Goal: Task Accomplishment & Management: Complete application form

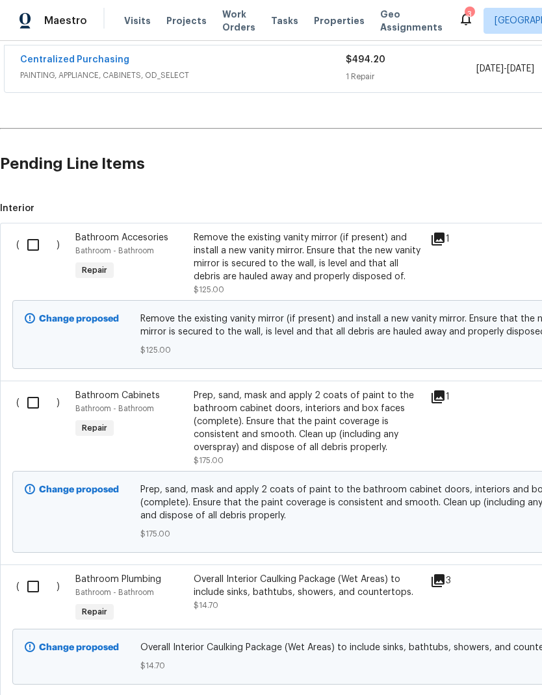
scroll to position [248, 0]
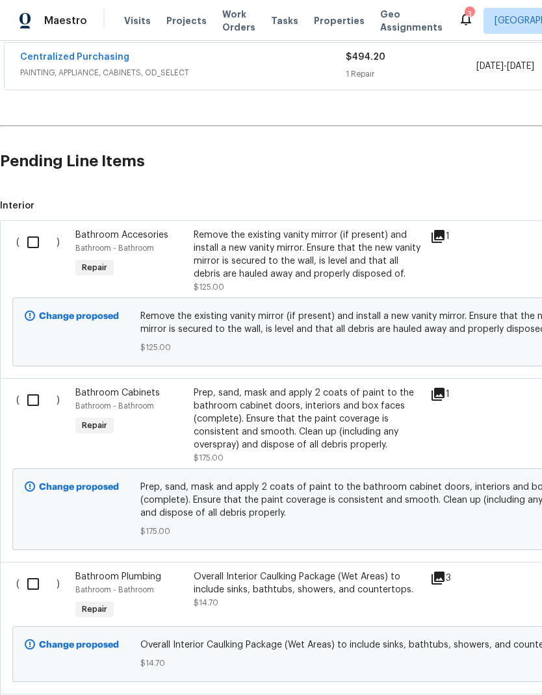
click at [40, 229] on input "checkbox" at bounding box center [37, 242] width 37 height 27
checkbox input "true"
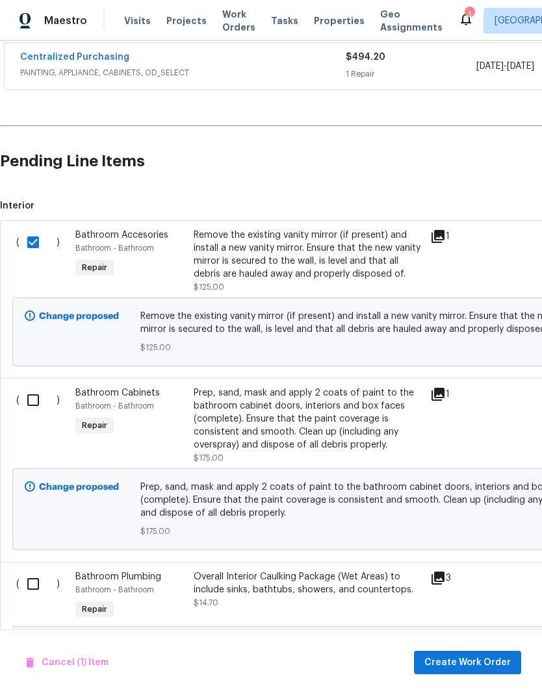
click at [35, 387] on input "checkbox" at bounding box center [37, 400] width 37 height 27
checkbox input "true"
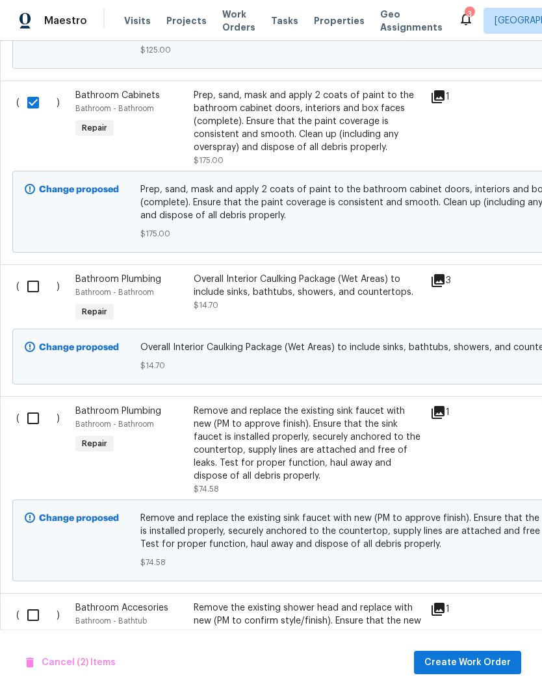
scroll to position [546, 0]
click at [36, 272] on input "checkbox" at bounding box center [37, 285] width 37 height 27
checkbox input "true"
click at [24, 404] on input "checkbox" at bounding box center [37, 417] width 37 height 27
checkbox input "true"
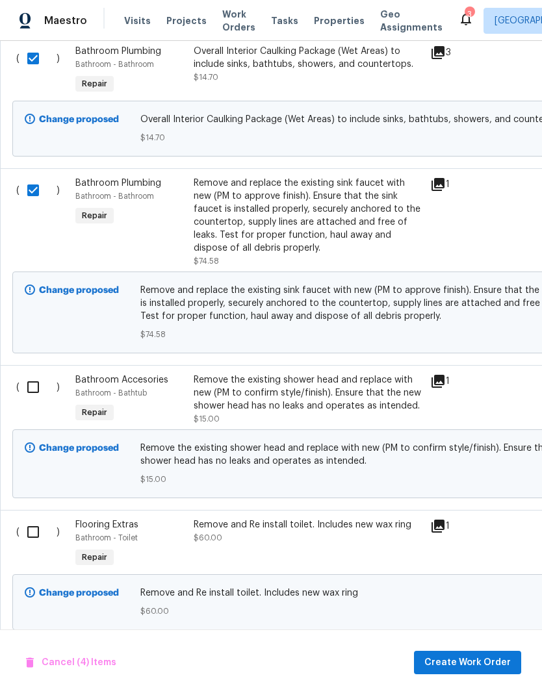
scroll to position [774, 0]
click at [39, 373] on input "checkbox" at bounding box center [37, 386] width 37 height 27
checkbox input "true"
click at [31, 518] on input "checkbox" at bounding box center [37, 531] width 37 height 27
checkbox input "true"
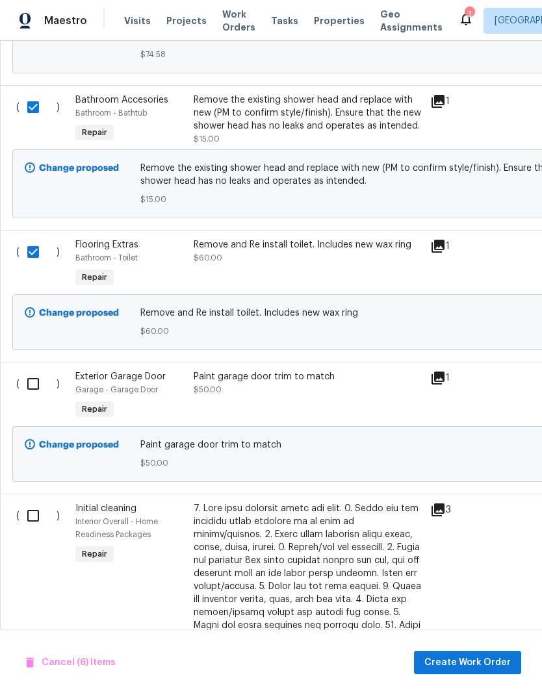
scroll to position [1054, 0]
click at [37, 370] on input "checkbox" at bounding box center [37, 383] width 37 height 27
checkbox input "true"
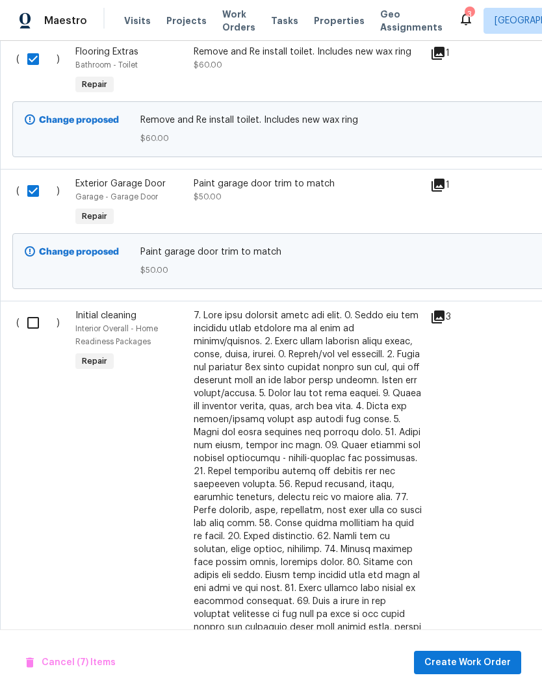
scroll to position [1246, 0]
click at [25, 310] on input "checkbox" at bounding box center [37, 323] width 37 height 27
checkbox input "true"
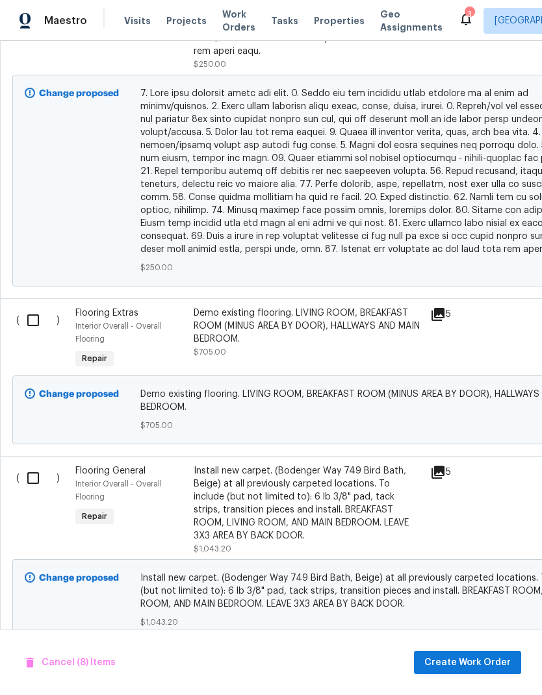
scroll to position [1849, 0]
click at [44, 307] on input "checkbox" at bounding box center [37, 320] width 37 height 27
checkbox input "true"
click at [34, 465] on input "checkbox" at bounding box center [37, 478] width 37 height 27
click at [36, 465] on input "checkbox" at bounding box center [37, 478] width 37 height 27
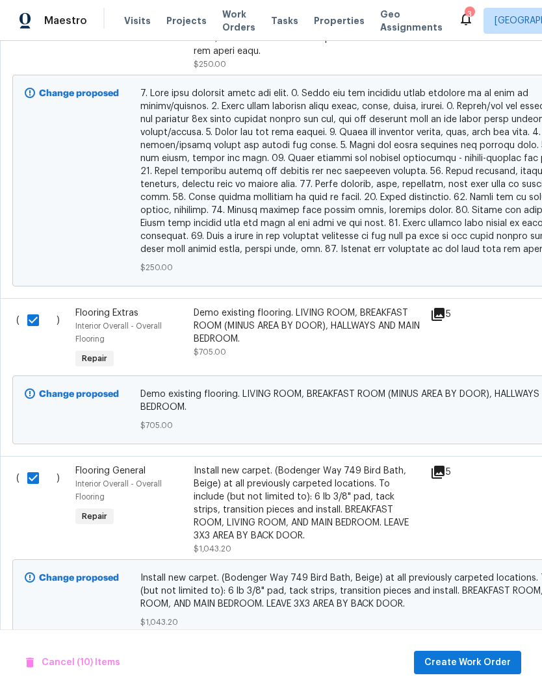
checkbox input "false"
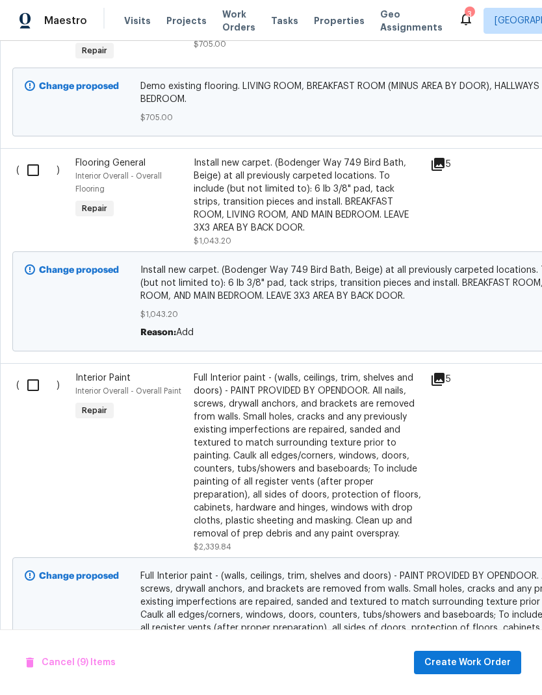
scroll to position [2157, 0]
click at [38, 372] on input "checkbox" at bounding box center [37, 385] width 37 height 27
checkbox input "true"
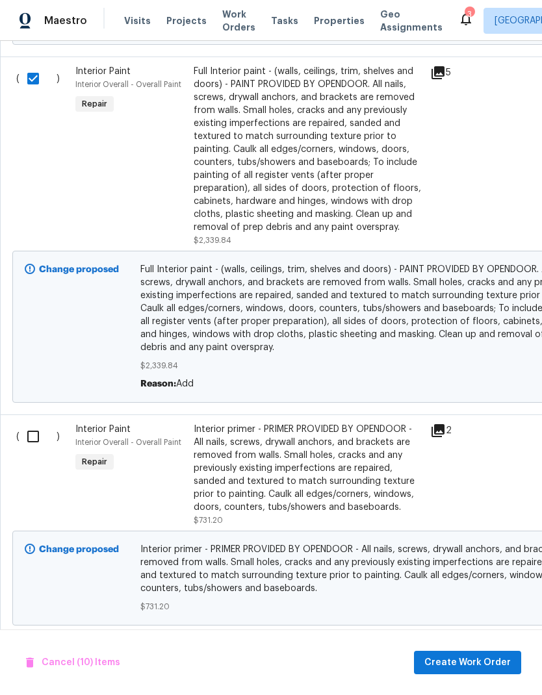
scroll to position [2463, 0]
click at [29, 423] on input "checkbox" at bounding box center [37, 436] width 37 height 27
checkbox input "true"
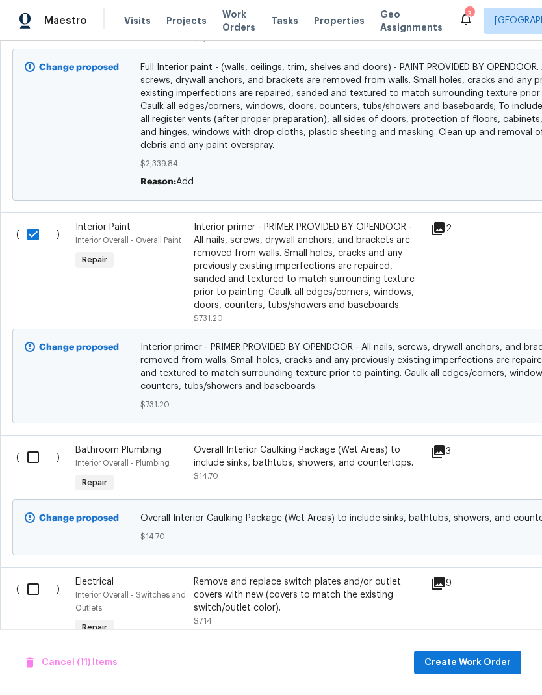
scroll to position [2667, 0]
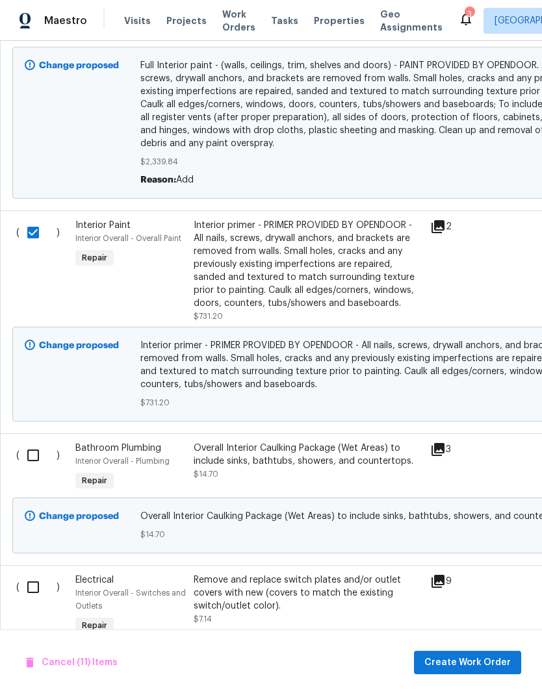
click at [34, 442] on input "checkbox" at bounding box center [37, 455] width 37 height 27
checkbox input "true"
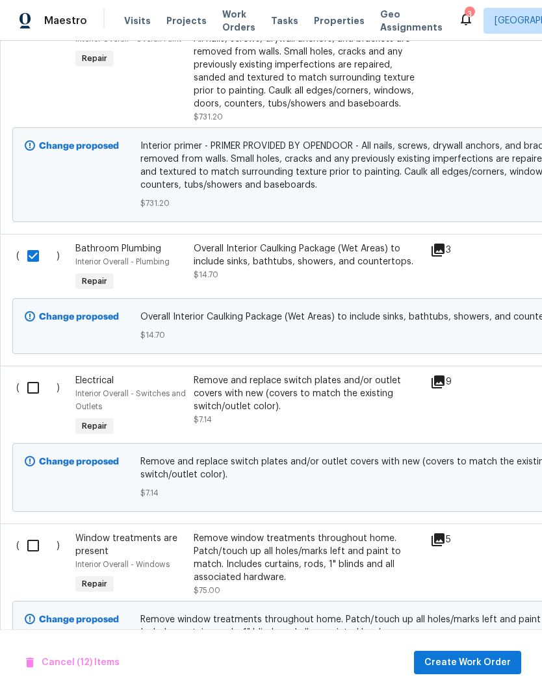
scroll to position [2867, 0]
click at [34, 374] on input "checkbox" at bounding box center [37, 387] width 37 height 27
checkbox input "true"
click at [39, 532] on input "checkbox" at bounding box center [37, 545] width 37 height 27
checkbox input "true"
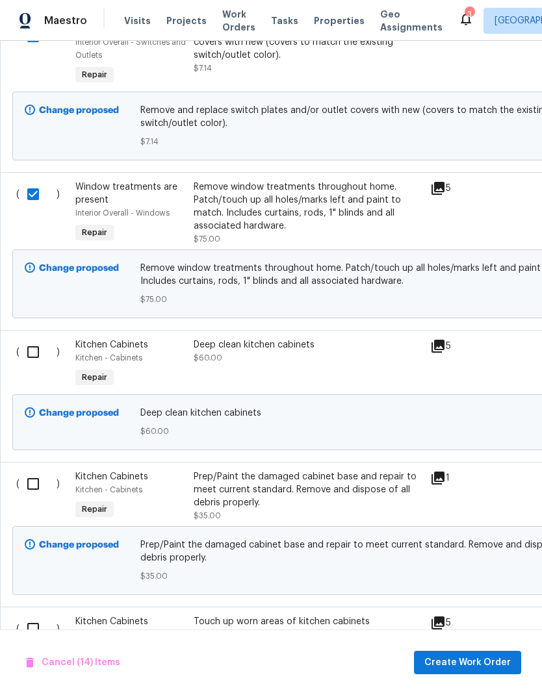
scroll to position [3218, 0]
click at [36, 339] on input "checkbox" at bounding box center [37, 352] width 37 height 27
checkbox input "true"
click at [32, 470] on input "checkbox" at bounding box center [37, 483] width 37 height 27
checkbox input "true"
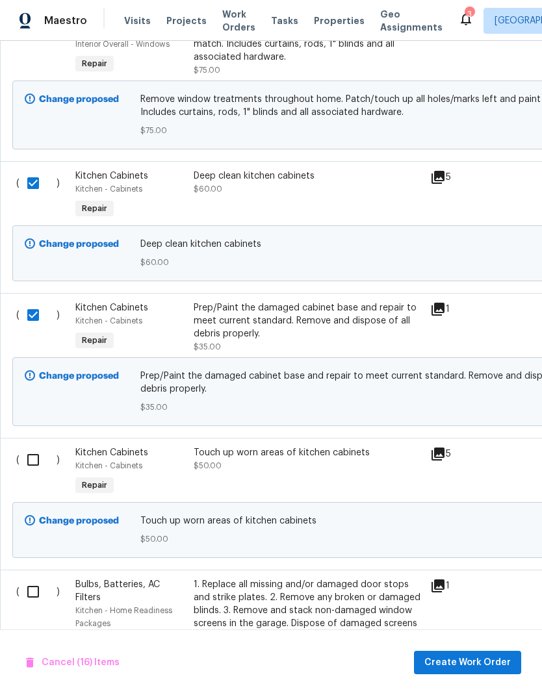
scroll to position [0, 0]
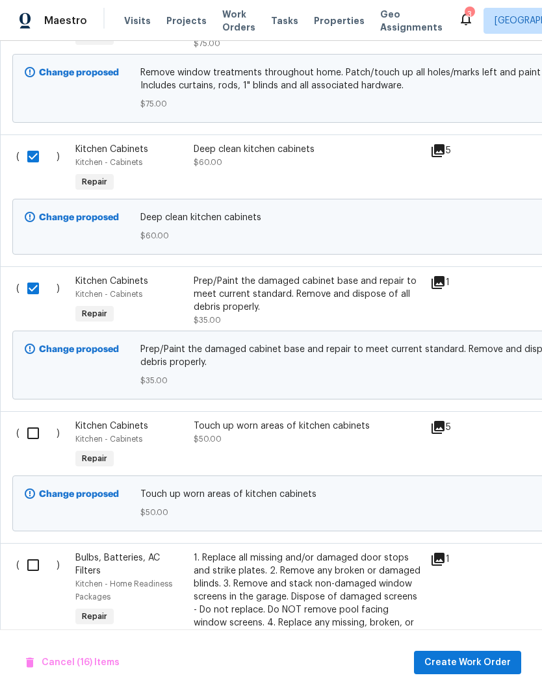
click at [31, 420] on input "checkbox" at bounding box center [37, 433] width 37 height 27
checkbox input "true"
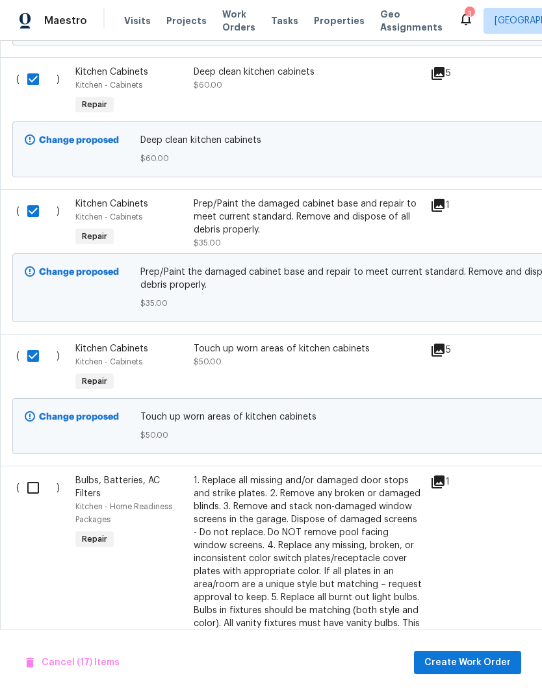
click at [29, 474] on input "checkbox" at bounding box center [37, 487] width 37 height 27
checkbox input "true"
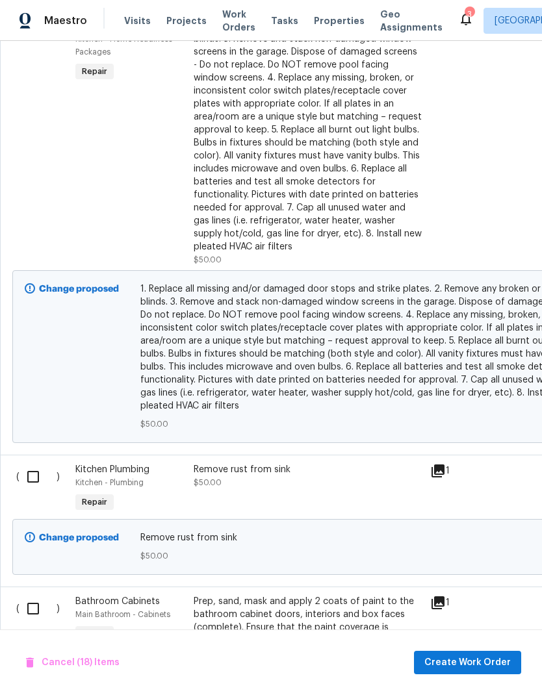
click at [28, 463] on input "checkbox" at bounding box center [37, 476] width 37 height 27
checkbox input "true"
click at [34, 595] on input "checkbox" at bounding box center [37, 608] width 37 height 27
checkbox input "true"
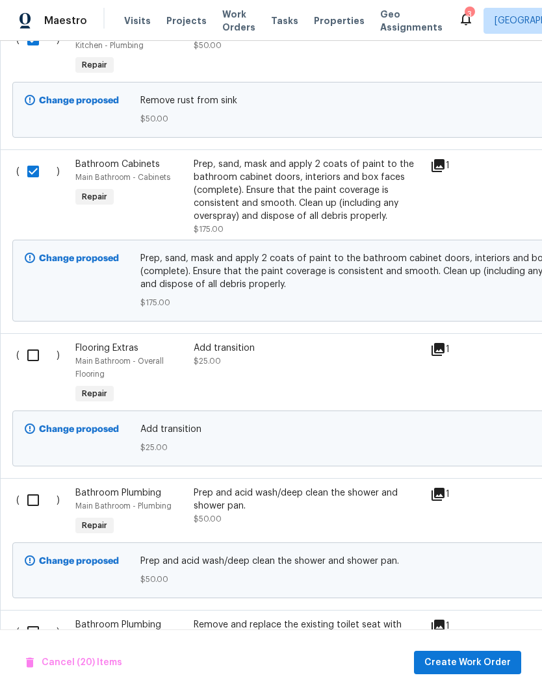
click at [27, 342] on input "checkbox" at bounding box center [37, 355] width 37 height 27
checkbox input "true"
click at [27, 487] on input "checkbox" at bounding box center [37, 500] width 37 height 27
checkbox input "true"
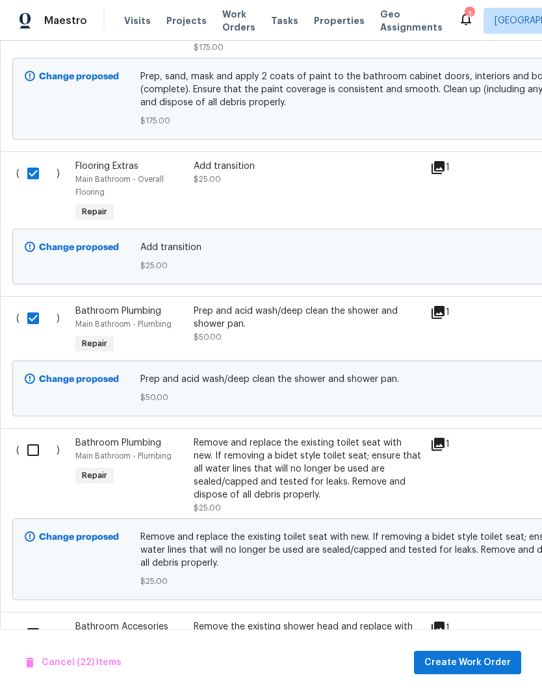
click at [29, 437] on input "checkbox" at bounding box center [37, 450] width 37 height 27
checkbox input "true"
click at [33, 621] on input "checkbox" at bounding box center [37, 634] width 37 height 27
checkbox input "true"
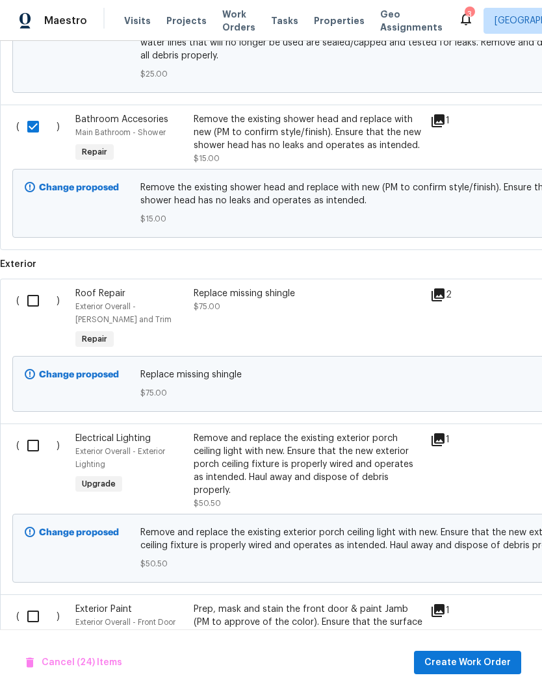
click at [26, 432] on input "checkbox" at bounding box center [37, 445] width 37 height 27
checkbox input "true"
click at [27, 287] on input "checkbox" at bounding box center [37, 300] width 37 height 27
checkbox input "true"
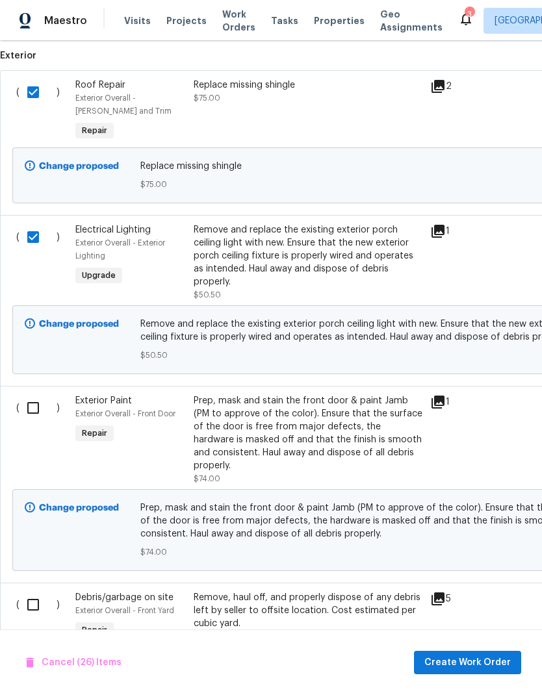
click at [27, 394] on input "checkbox" at bounding box center [37, 407] width 37 height 27
checkbox input "true"
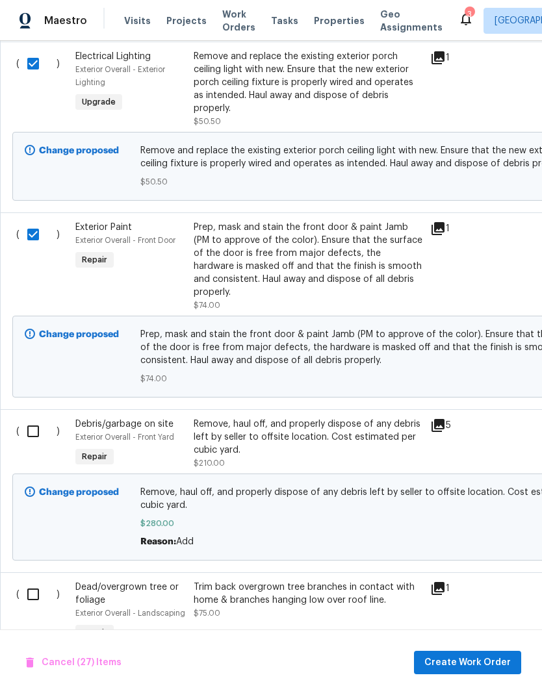
click at [35, 418] on input "checkbox" at bounding box center [37, 431] width 37 height 27
checkbox input "true"
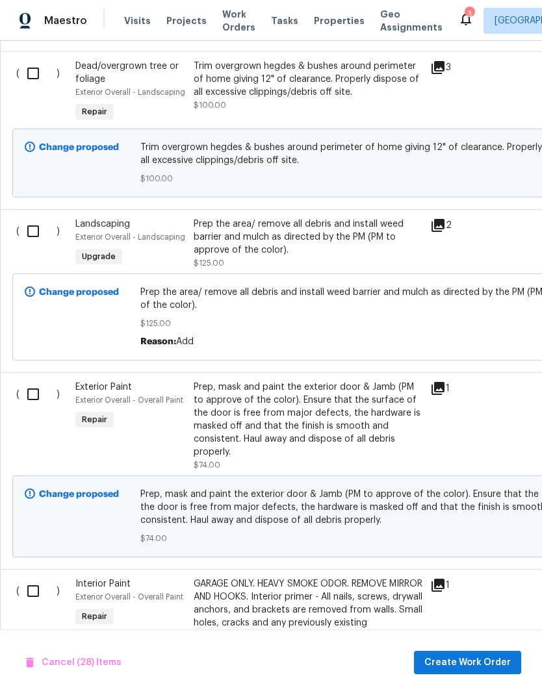
click at [23, 381] on input "checkbox" at bounding box center [37, 394] width 37 height 27
checkbox input "true"
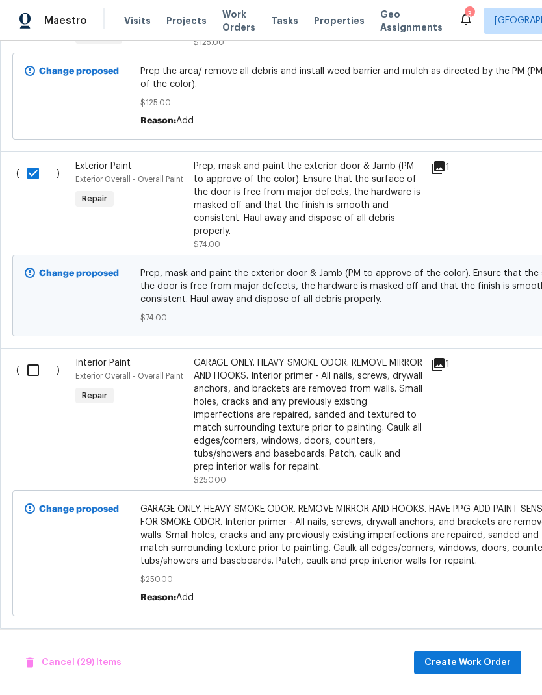
click at [29, 357] on input "checkbox" at bounding box center [37, 370] width 37 height 27
checkbox input "true"
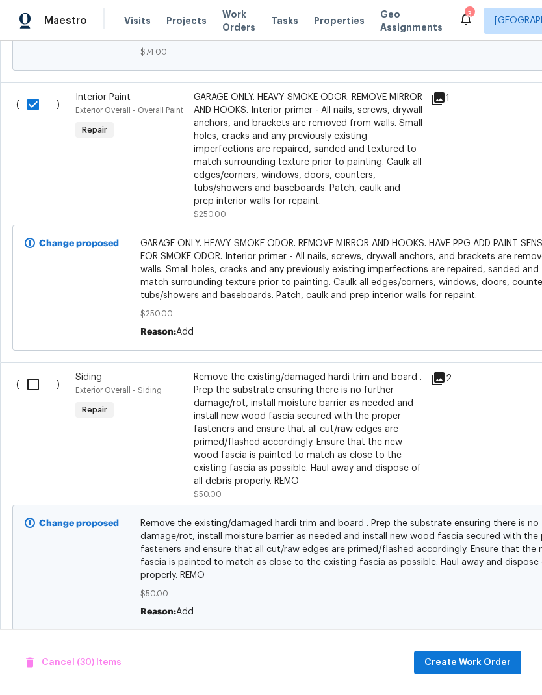
click at [31, 371] on input "checkbox" at bounding box center [37, 384] width 37 height 27
checkbox input "true"
click at [497, 661] on span "Create Work Order" at bounding box center [467, 663] width 86 height 16
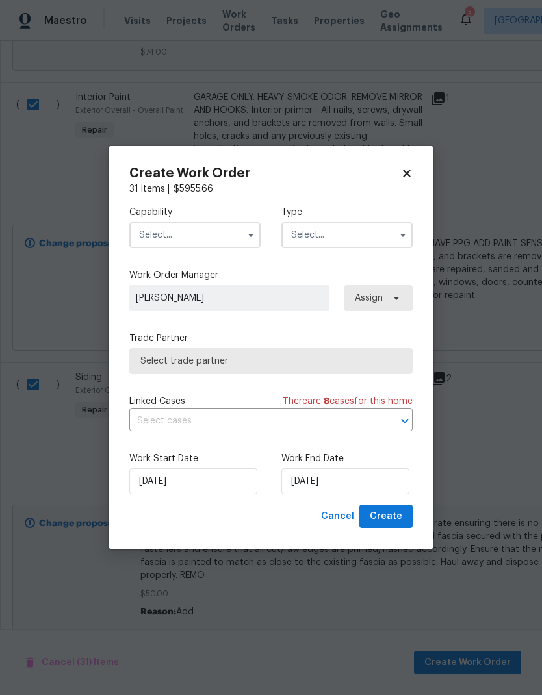
click at [237, 230] on input "text" at bounding box center [194, 235] width 131 height 26
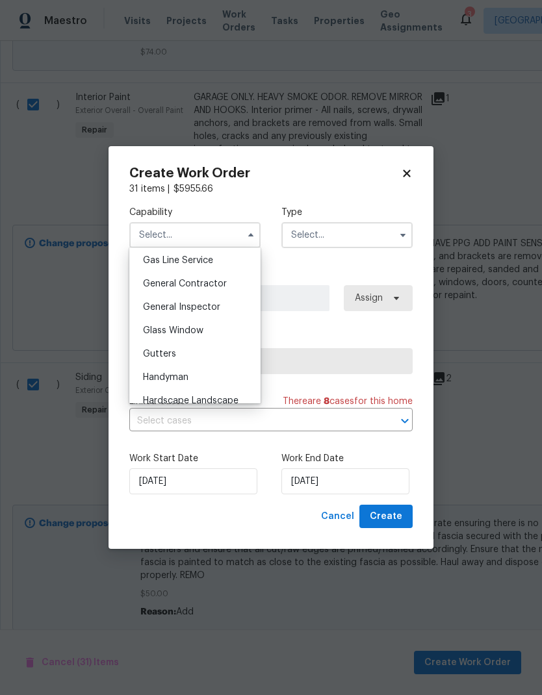
click at [240, 283] on div "General Contractor" at bounding box center [195, 283] width 125 height 23
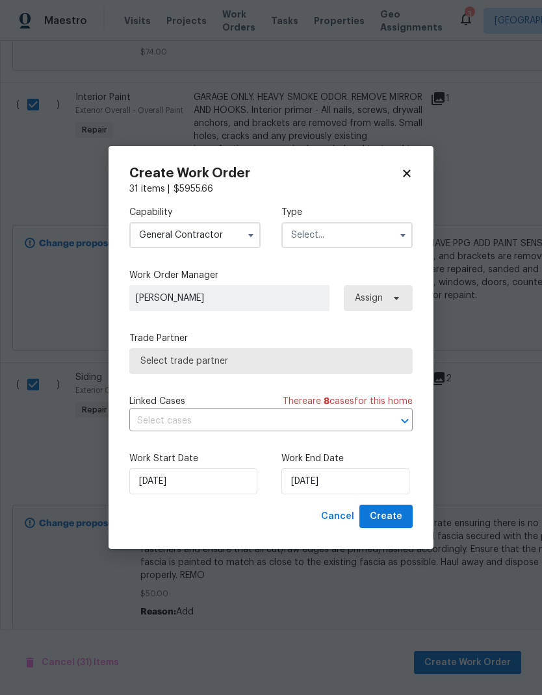
type input "General Contractor"
click at [359, 235] on input "text" at bounding box center [346, 235] width 131 height 26
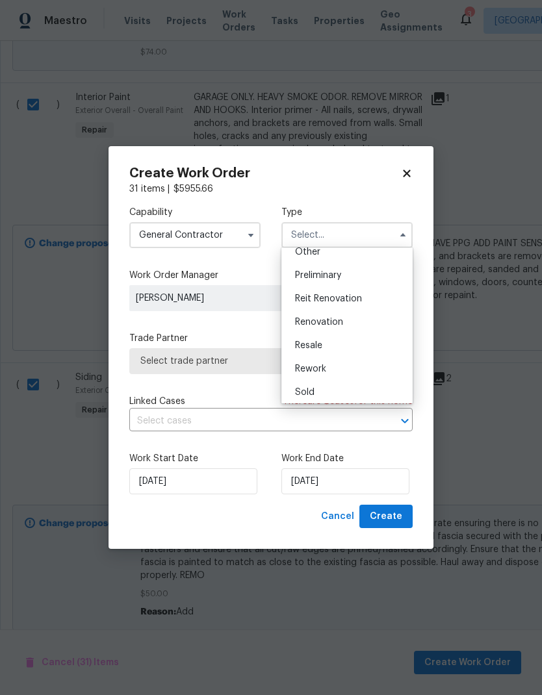
click at [350, 319] on div "Renovation" at bounding box center [347, 322] width 125 height 23
type input "Renovation"
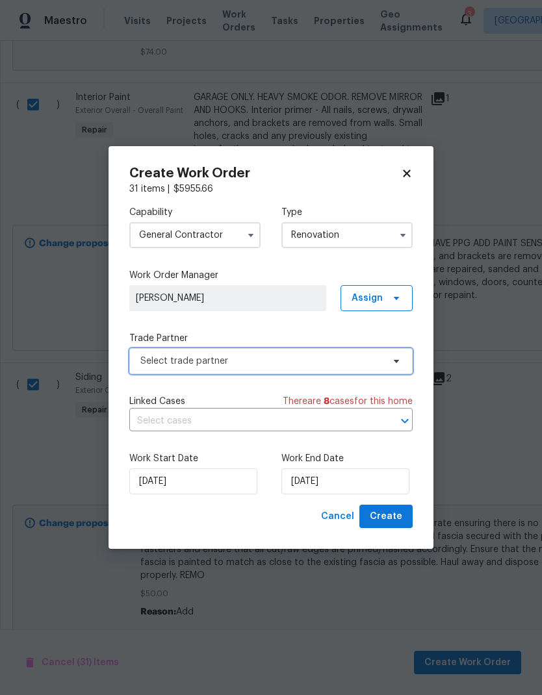
click at [339, 363] on span "Select trade partner" at bounding box center [261, 361] width 242 height 13
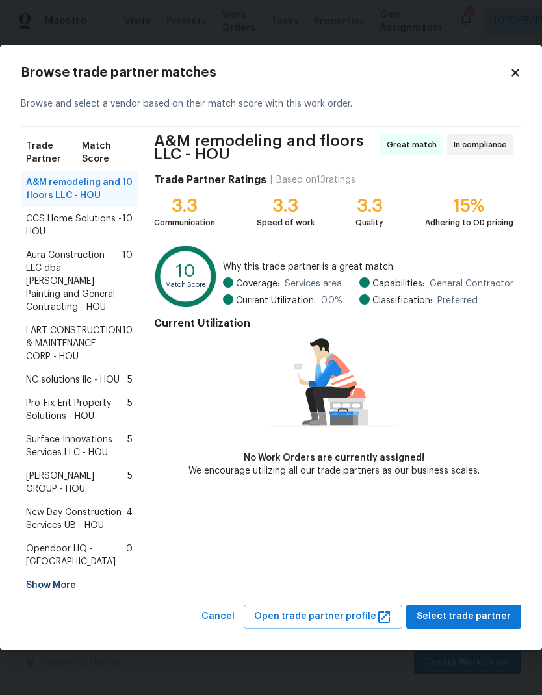
click at [115, 216] on div "CCS Home Solutions - HOU 10" at bounding box center [79, 225] width 117 height 36
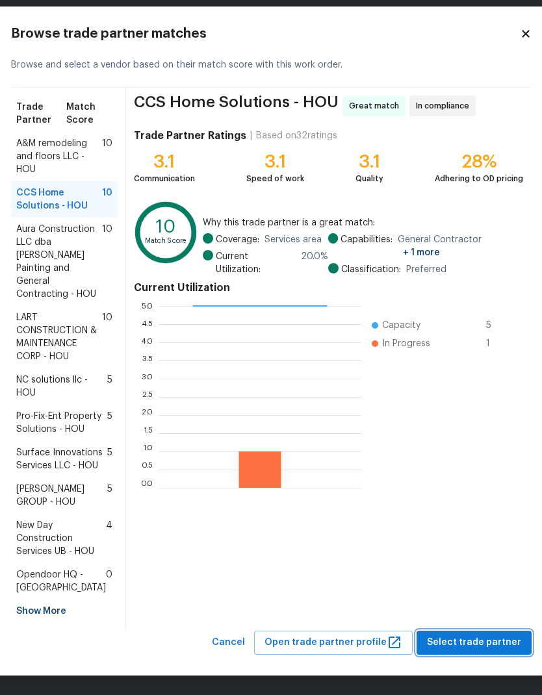
click at [497, 641] on span "Select trade partner" at bounding box center [474, 643] width 94 height 16
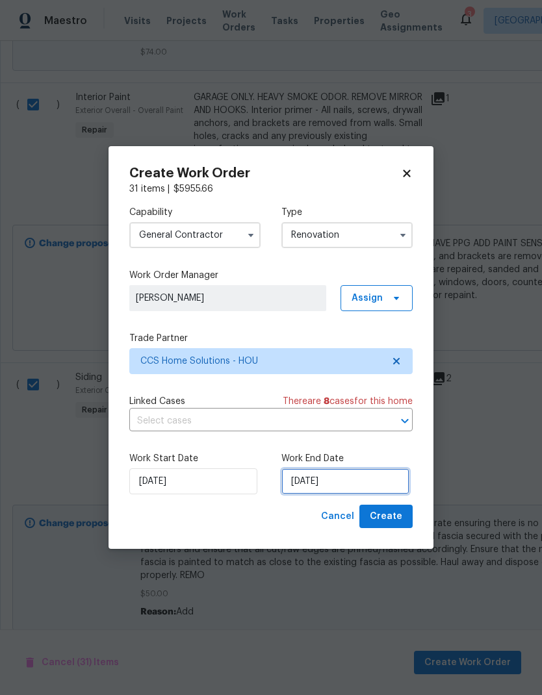
click at [363, 478] on input "[DATE]" at bounding box center [345, 481] width 128 height 26
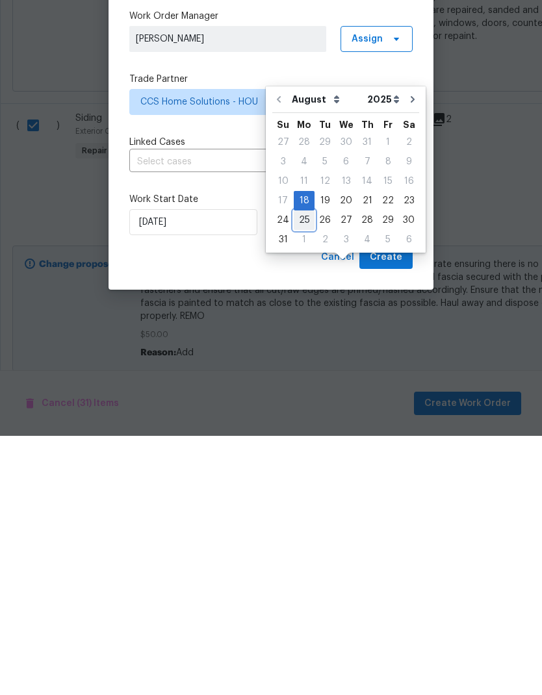
click at [303, 470] on div "25" at bounding box center [304, 479] width 21 height 18
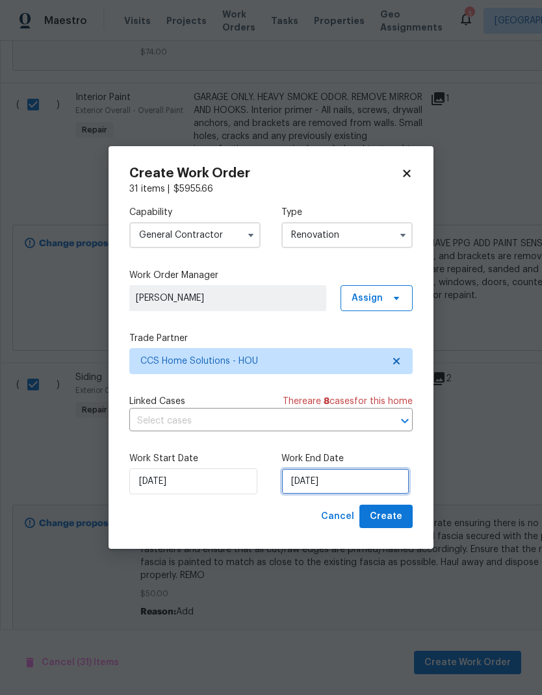
click at [369, 489] on input "[DATE]" at bounding box center [345, 481] width 128 height 26
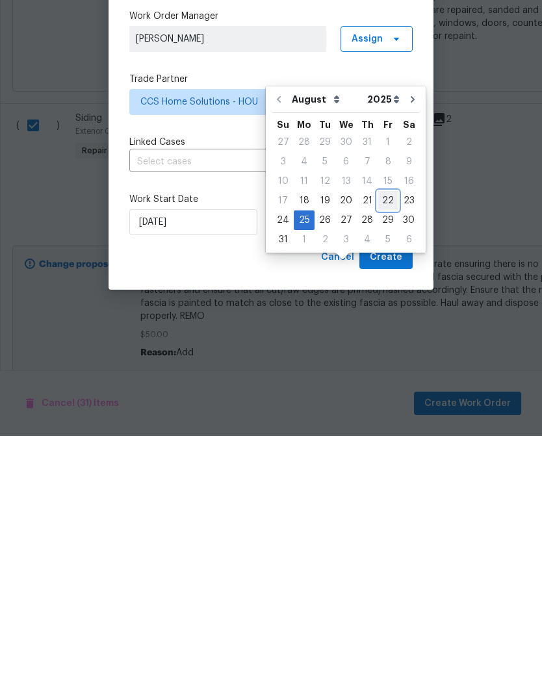
click at [384, 451] on div "22" at bounding box center [388, 460] width 21 height 18
type input "[DATE]"
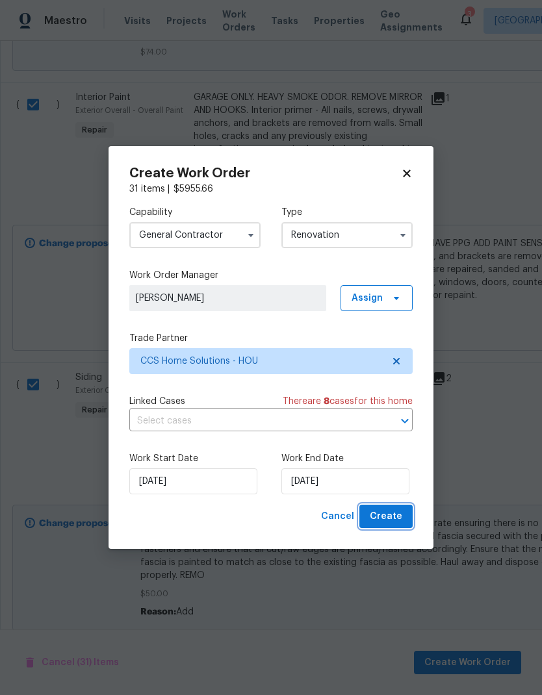
click at [407, 511] on button "Create" at bounding box center [385, 517] width 53 height 24
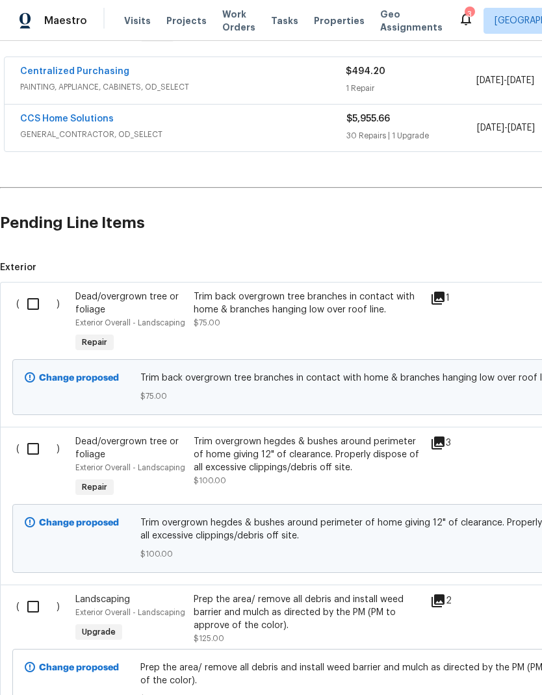
click at [29, 303] on input "checkbox" at bounding box center [37, 303] width 37 height 27
checkbox input "true"
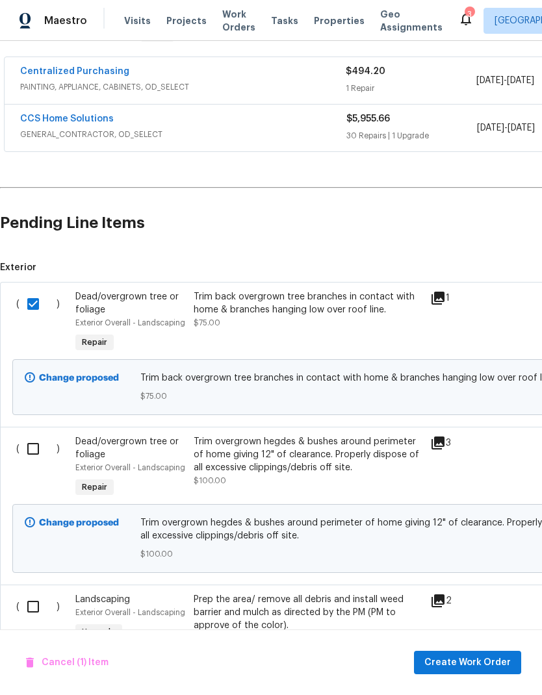
click at [34, 448] on input "checkbox" at bounding box center [37, 448] width 37 height 27
checkbox input "true"
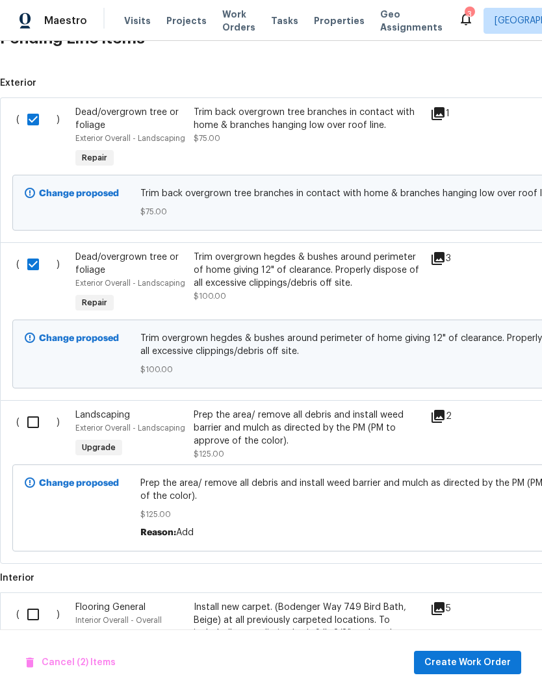
scroll to position [418, 0]
click at [38, 426] on input "checkbox" at bounding box center [37, 421] width 37 height 27
checkbox input "true"
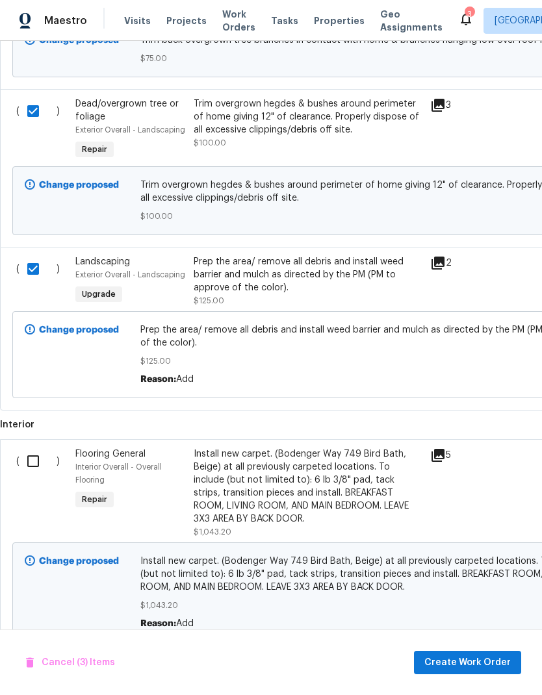
scroll to position [570, 0]
click at [498, 661] on span "Create Work Order" at bounding box center [467, 663] width 86 height 16
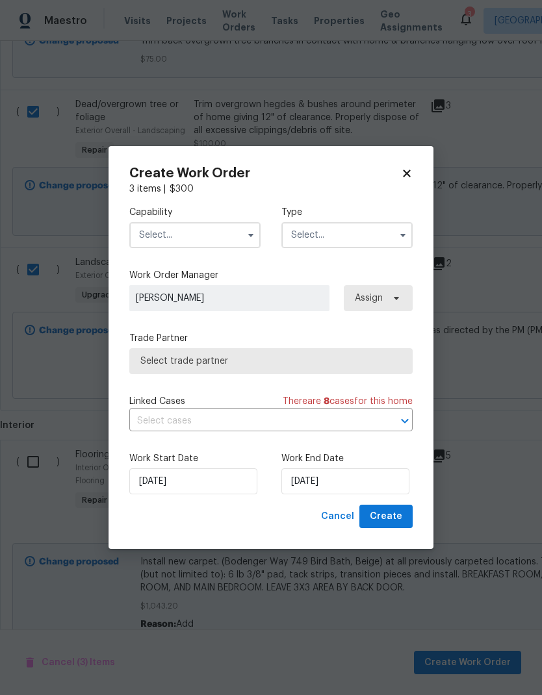
click at [238, 233] on input "text" at bounding box center [194, 235] width 131 height 26
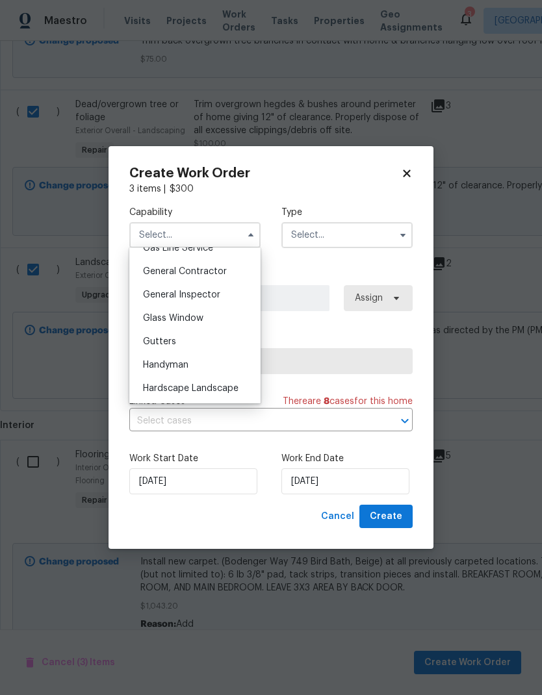
scroll to position [624, 0]
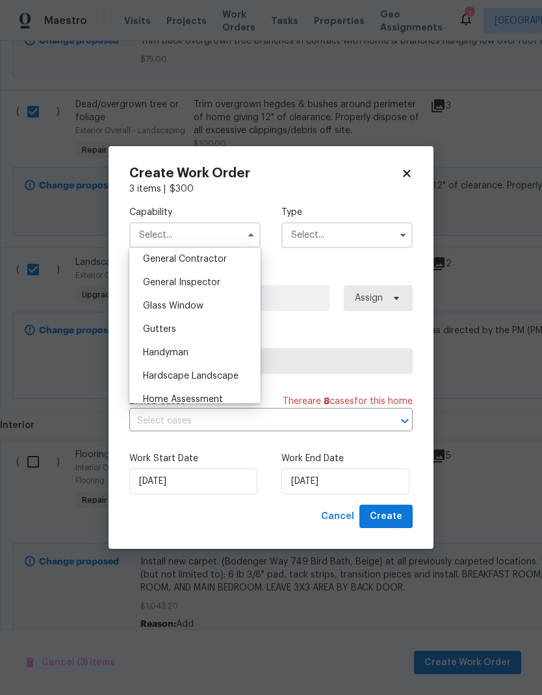
click at [233, 382] on div "Hardscape Landscape" at bounding box center [195, 376] width 125 height 23
type input "Hardscape Landscape"
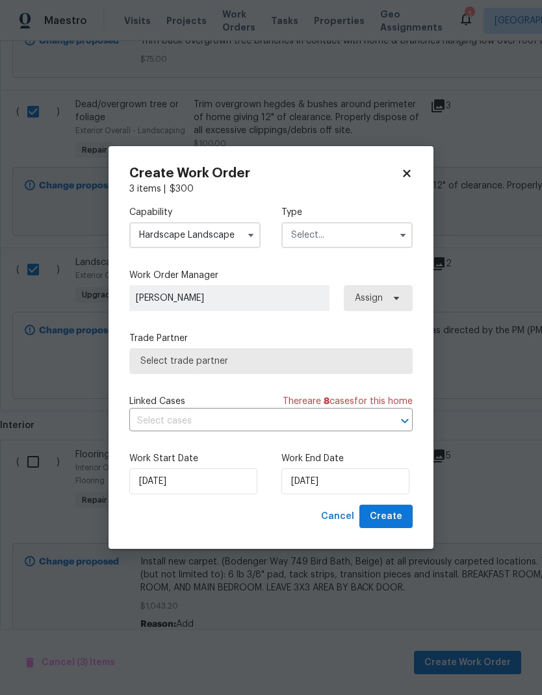
click at [359, 235] on input "text" at bounding box center [346, 235] width 131 height 26
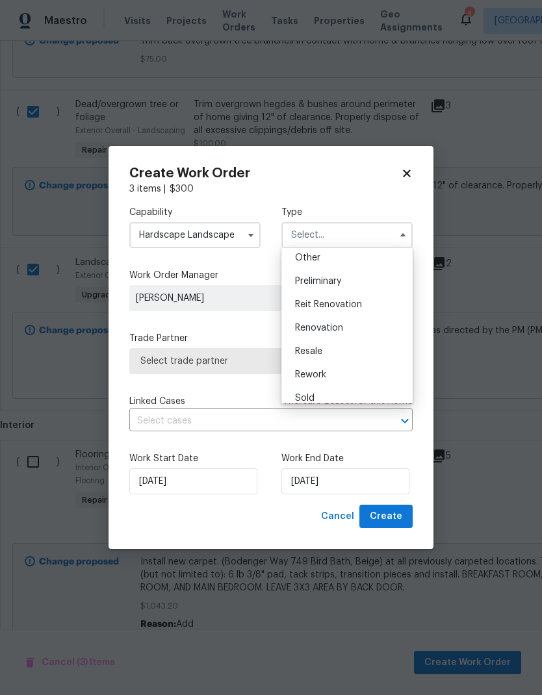
scroll to position [277, 0]
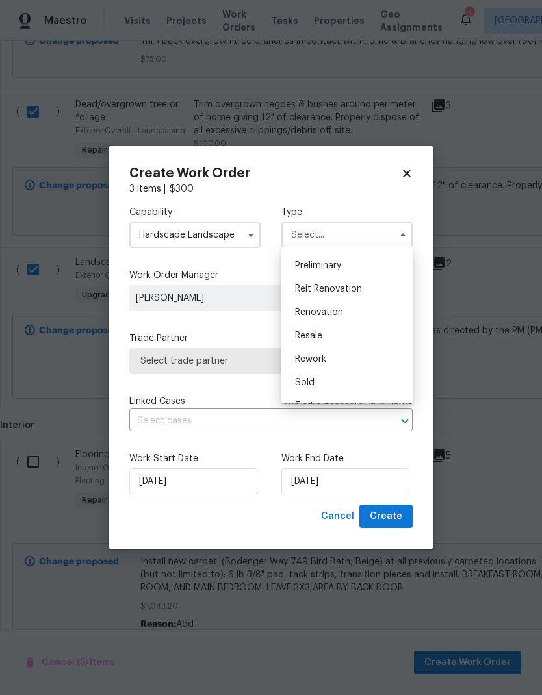
click at [361, 314] on div "Renovation" at bounding box center [347, 312] width 125 height 23
type input "Renovation"
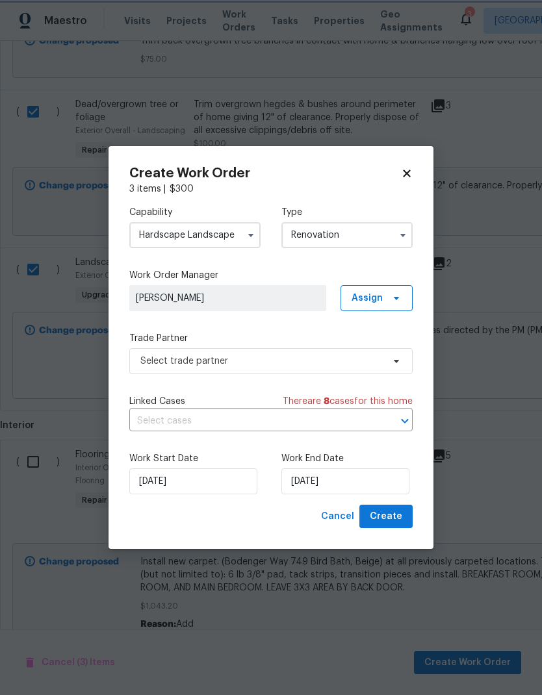
scroll to position [0, 0]
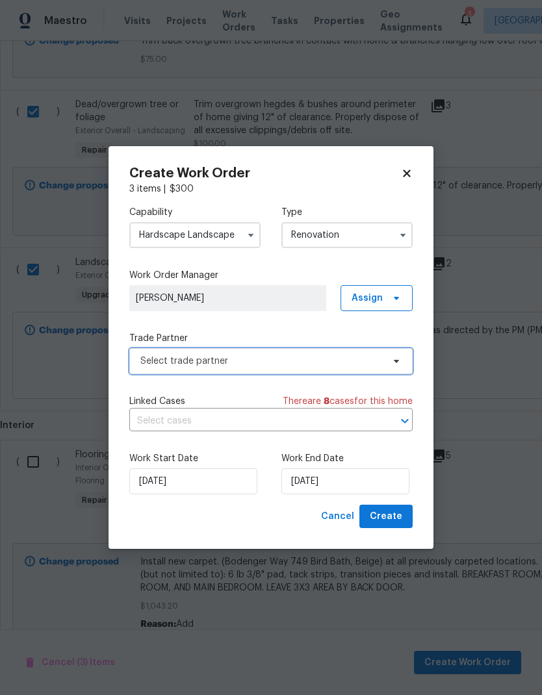
click at [342, 365] on span "Select trade partner" at bounding box center [261, 361] width 242 height 13
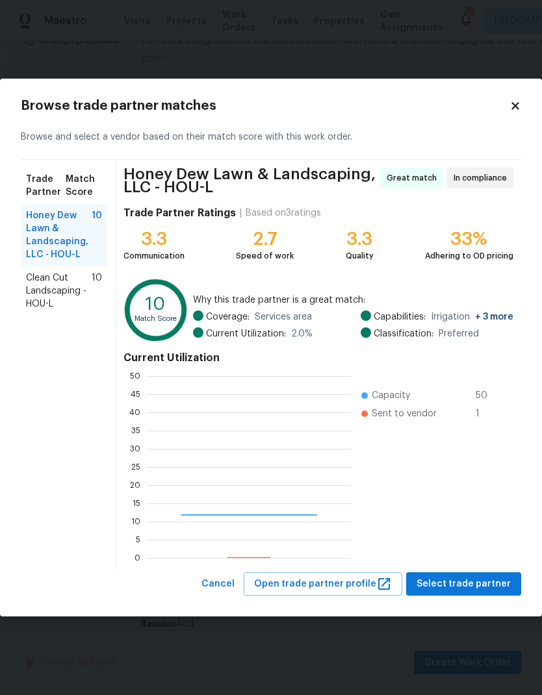
scroll to position [182, 204]
click at [43, 287] on span "Clean Cut Landscaping - HOU-L" at bounding box center [59, 291] width 66 height 39
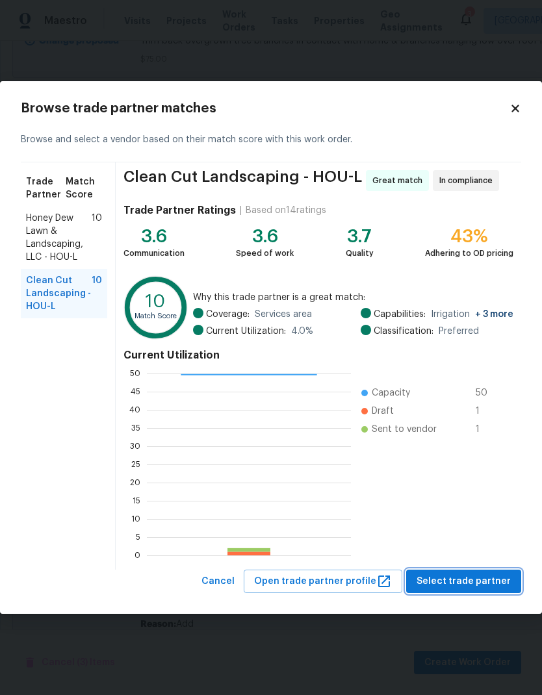
click at [493, 577] on span "Select trade partner" at bounding box center [464, 582] width 94 height 16
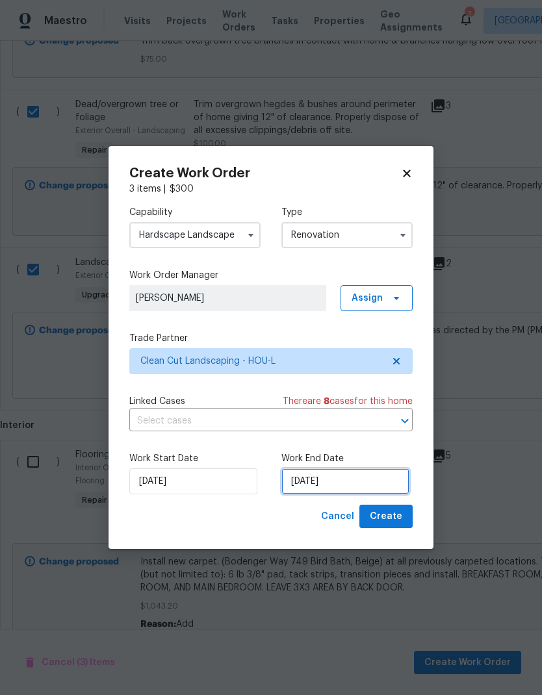
click at [364, 479] on input "[DATE]" at bounding box center [345, 481] width 128 height 26
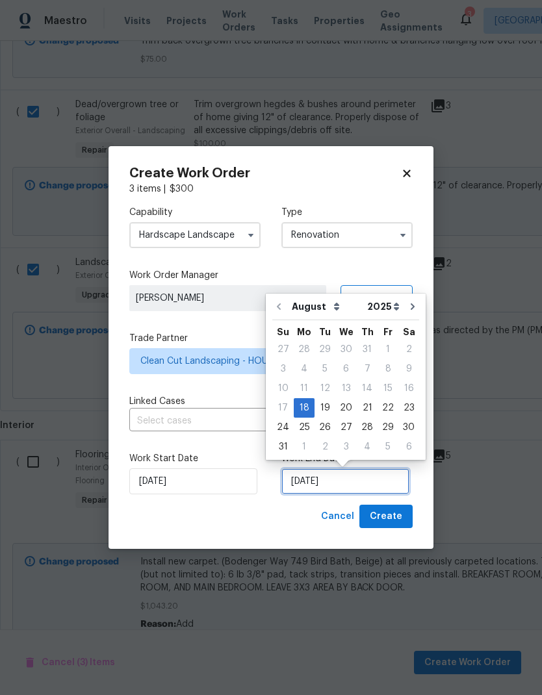
scroll to position [5, 0]
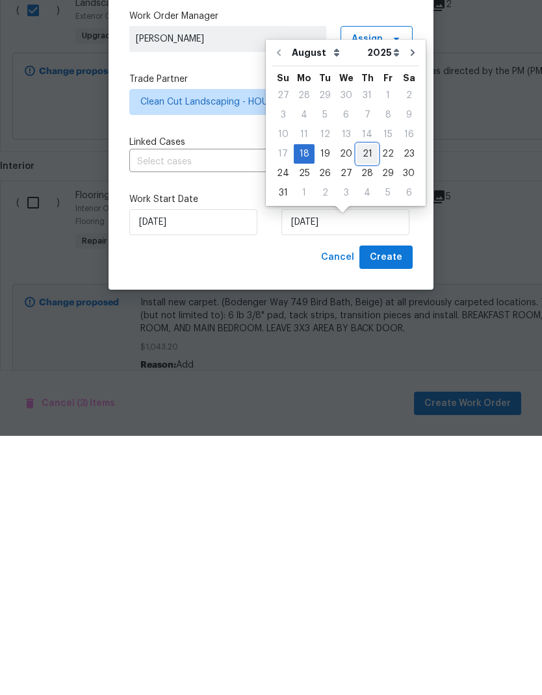
click at [364, 404] on div "21" at bounding box center [367, 413] width 21 height 18
type input "[DATE]"
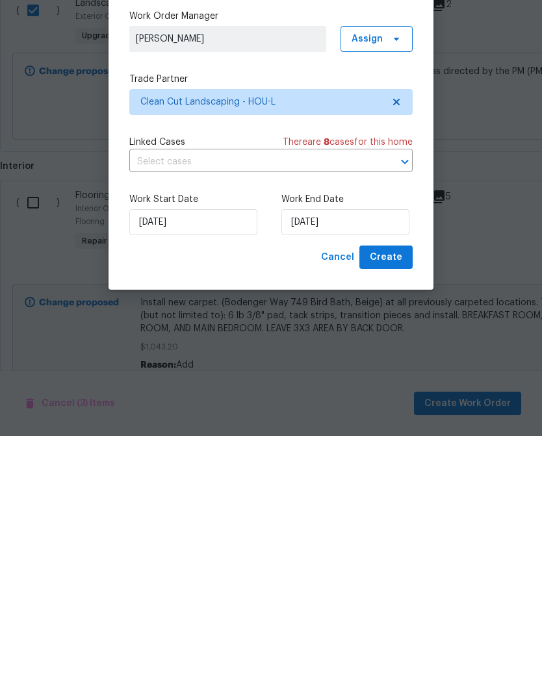
scroll to position [52, 0]
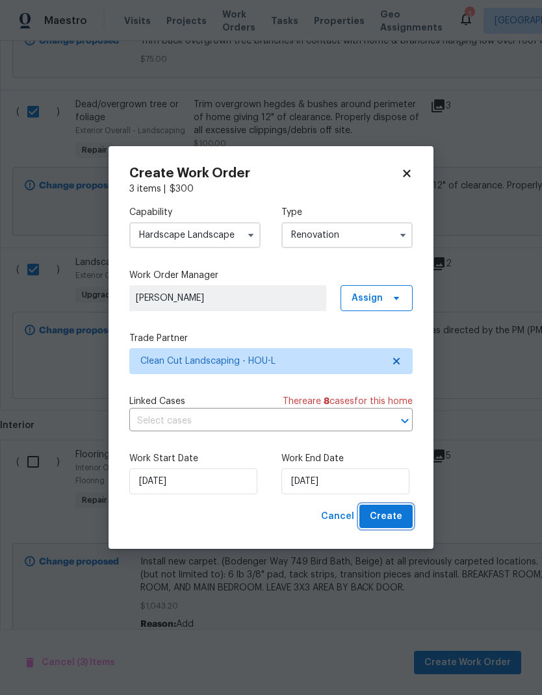
click at [404, 513] on button "Create" at bounding box center [385, 517] width 53 height 24
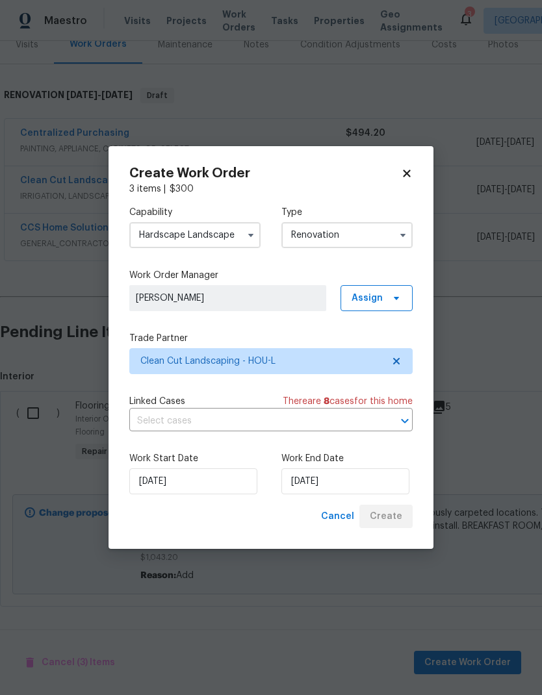
scroll to position [120, 0]
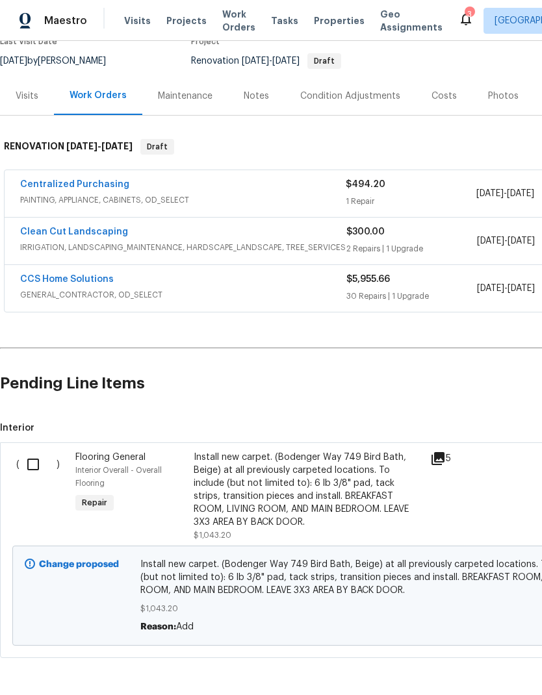
click at [38, 451] on input "checkbox" at bounding box center [37, 464] width 37 height 27
checkbox input "true"
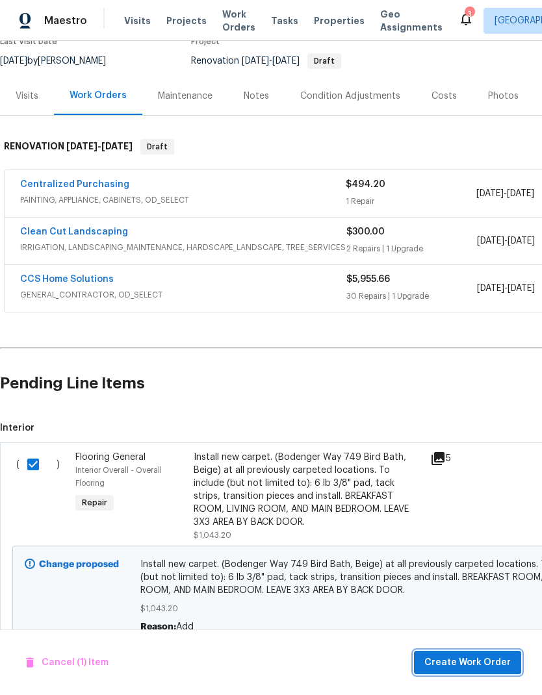
click at [487, 652] on button "Create Work Order" at bounding box center [467, 663] width 107 height 24
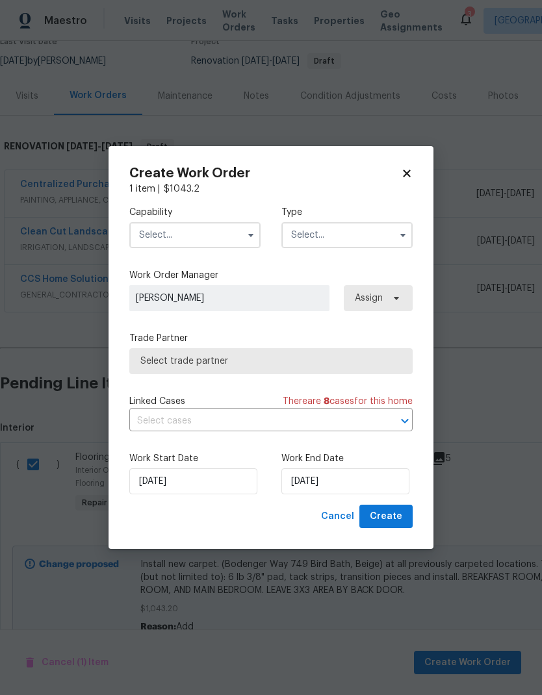
click at [224, 230] on input "text" at bounding box center [194, 235] width 131 height 26
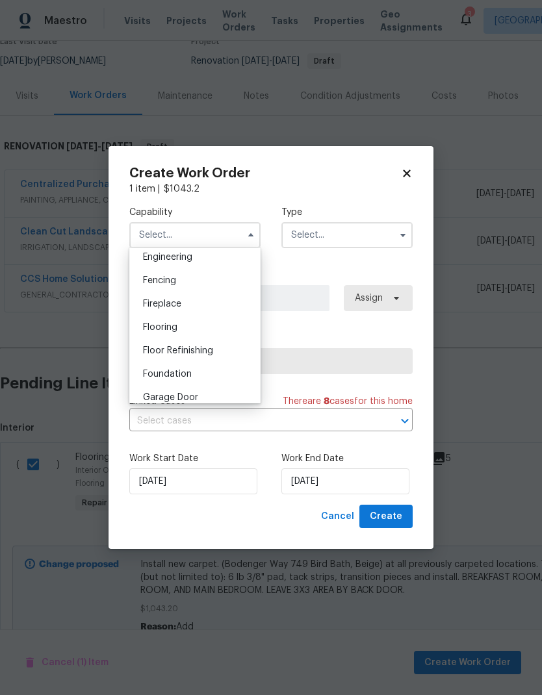
scroll to position [441, 0]
click at [233, 324] on div "Flooring" at bounding box center [195, 325] width 125 height 23
type input "Flooring"
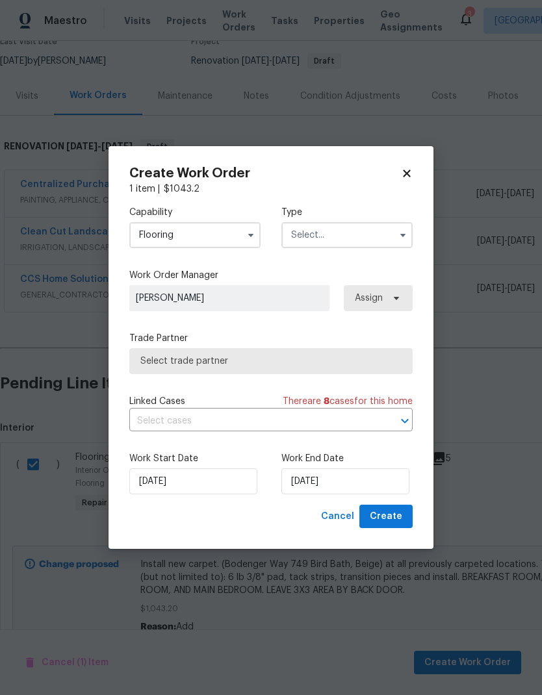
click at [355, 239] on input "text" at bounding box center [346, 235] width 131 height 26
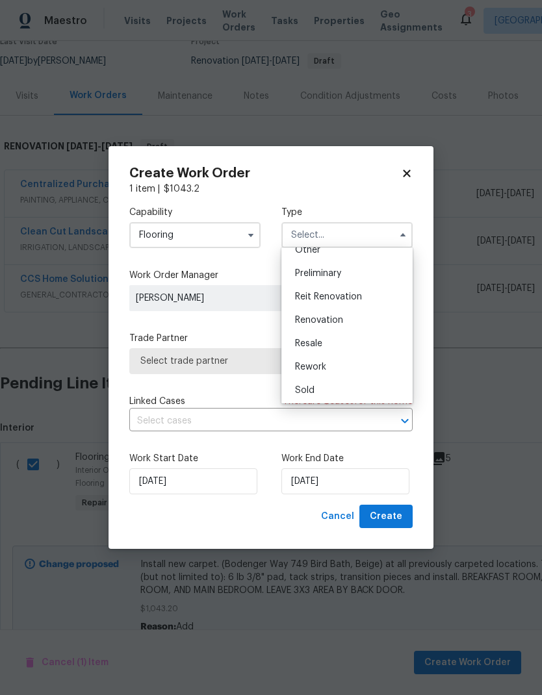
scroll to position [277, 0]
click at [375, 318] on div "Renovation" at bounding box center [347, 312] width 125 height 23
type input "Renovation"
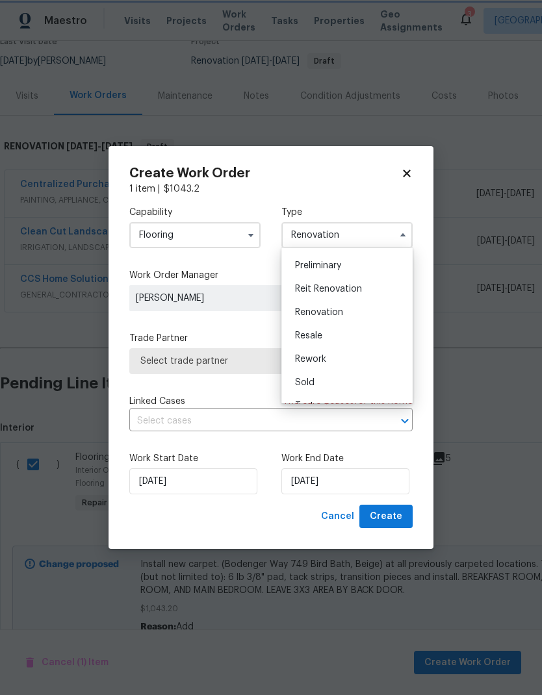
scroll to position [0, 0]
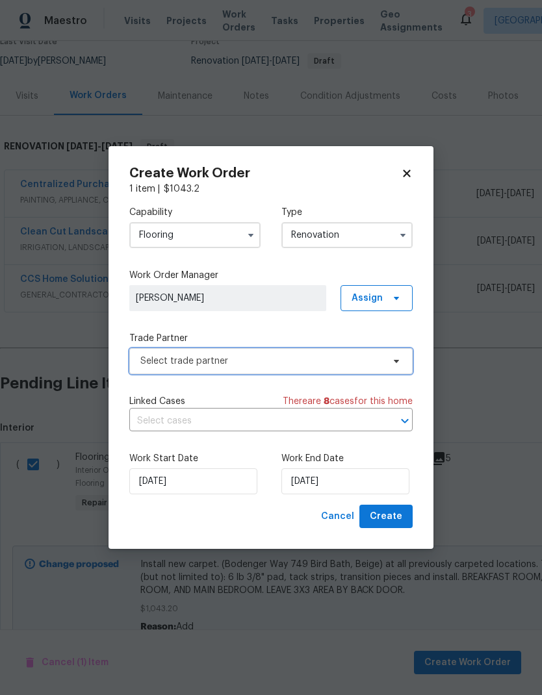
click at [346, 363] on span "Select trade partner" at bounding box center [261, 361] width 242 height 13
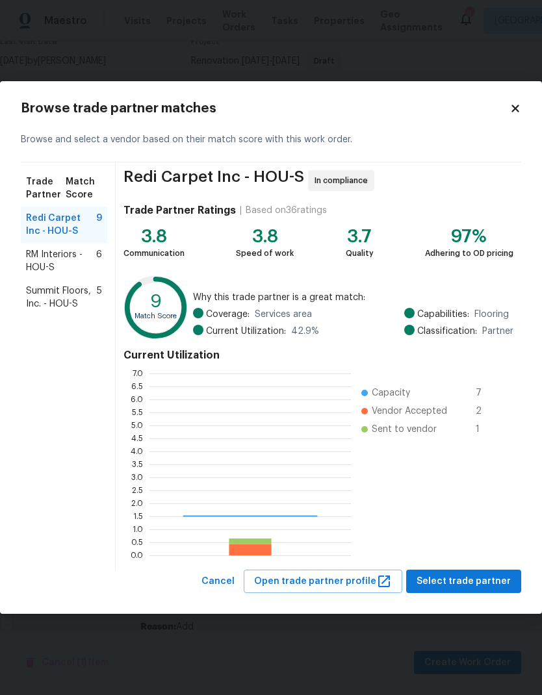
scroll to position [182, 201]
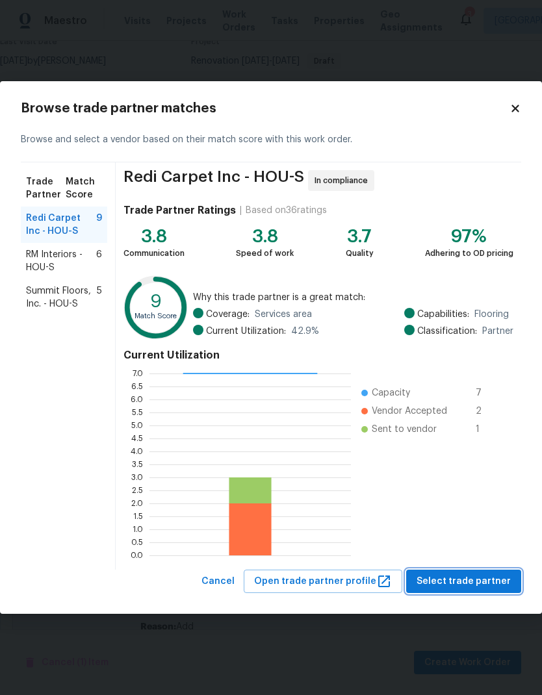
click at [470, 583] on span "Select trade partner" at bounding box center [464, 582] width 94 height 16
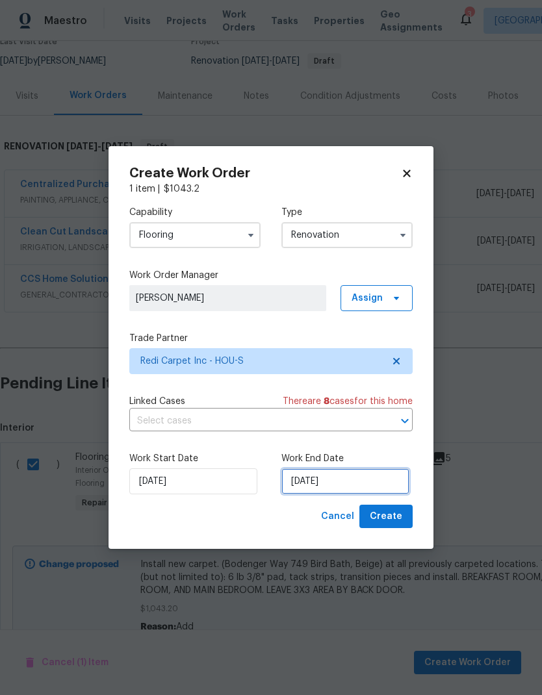
click at [374, 485] on input "[DATE]" at bounding box center [345, 481] width 128 height 26
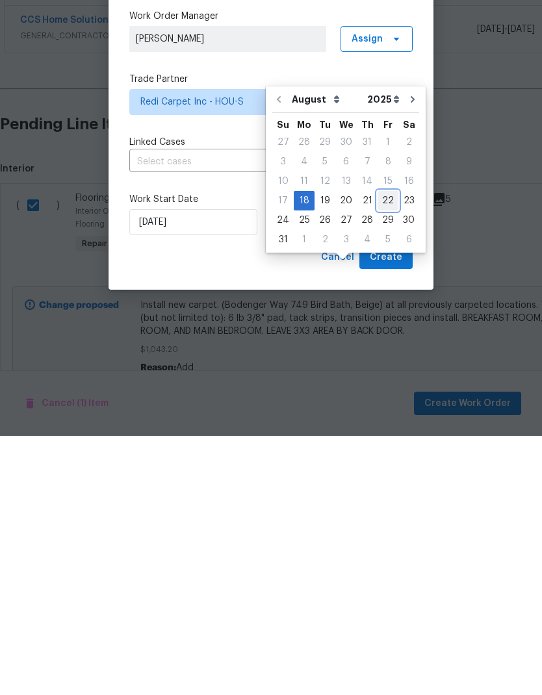
click at [389, 451] on div "22" at bounding box center [388, 460] width 21 height 18
type input "[DATE]"
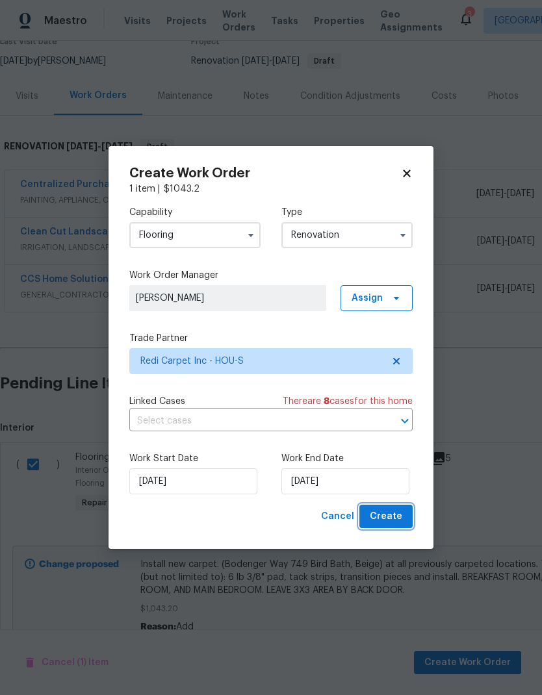
click at [403, 517] on button "Create" at bounding box center [385, 517] width 53 height 24
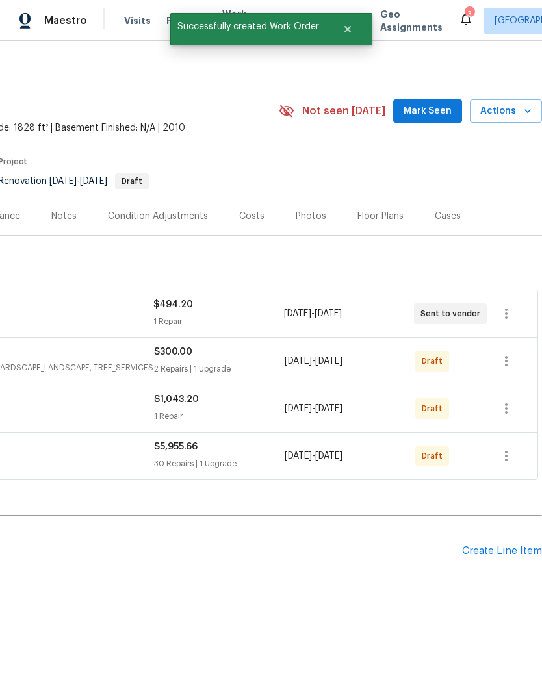
scroll to position [0, 192]
click at [509, 362] on icon "button" at bounding box center [506, 361] width 16 height 16
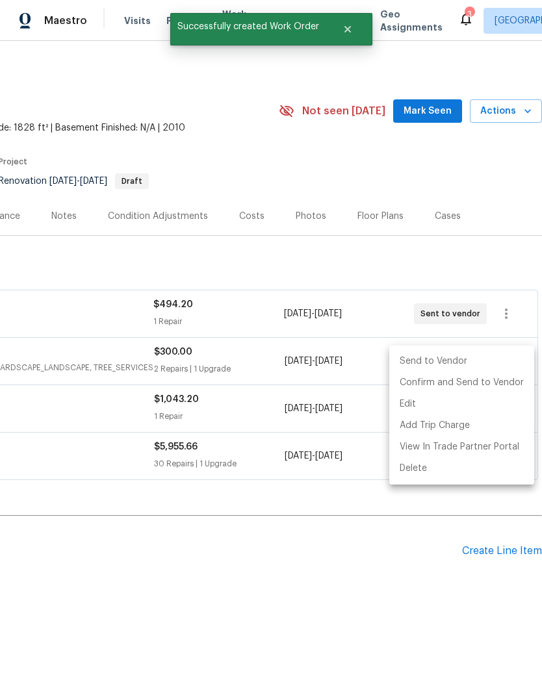
click at [484, 359] on li "Send to Vendor" at bounding box center [461, 361] width 145 height 21
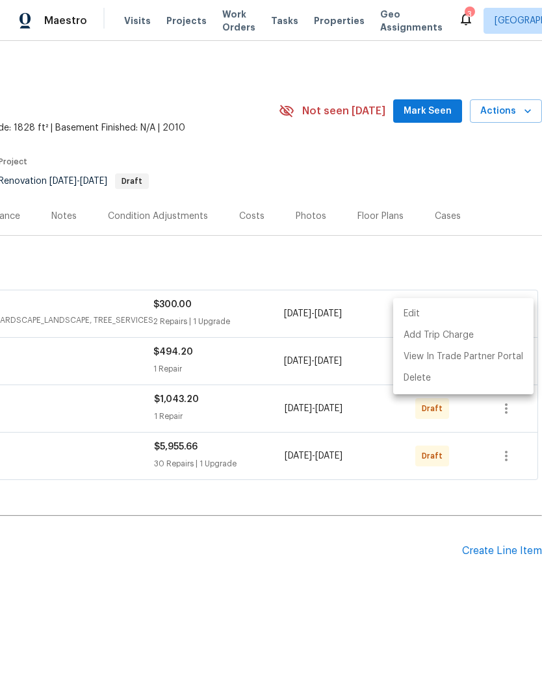
click at [510, 409] on div at bounding box center [271, 347] width 542 height 695
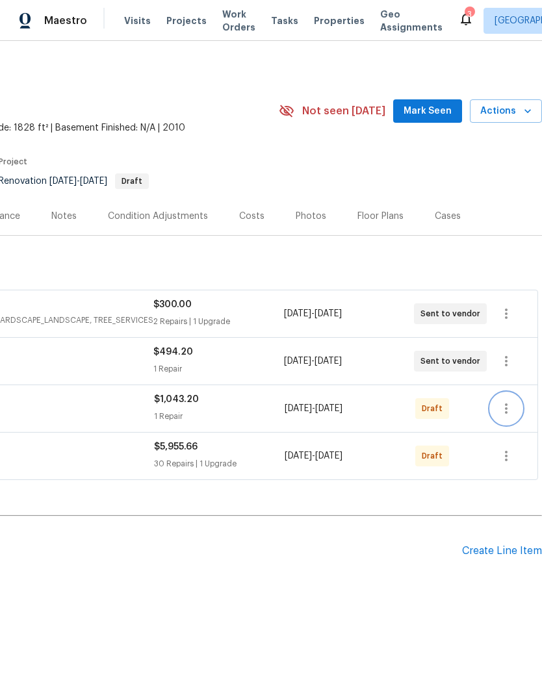
click at [506, 409] on icon "button" at bounding box center [506, 409] width 3 height 10
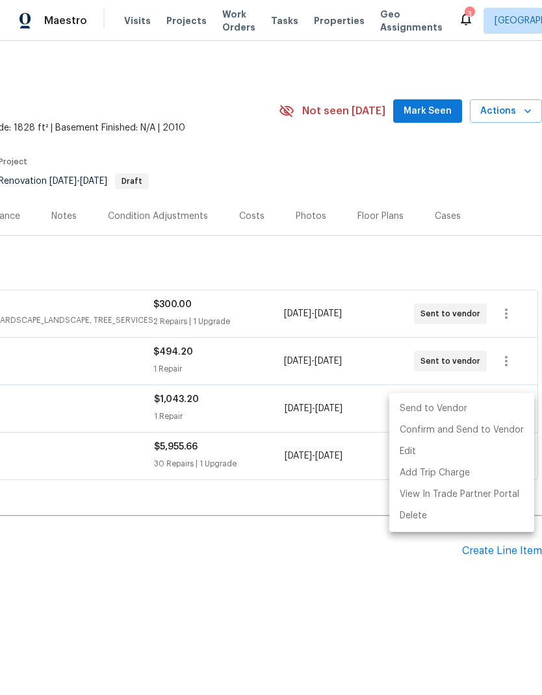
click at [457, 410] on li "Send to Vendor" at bounding box center [461, 408] width 145 height 21
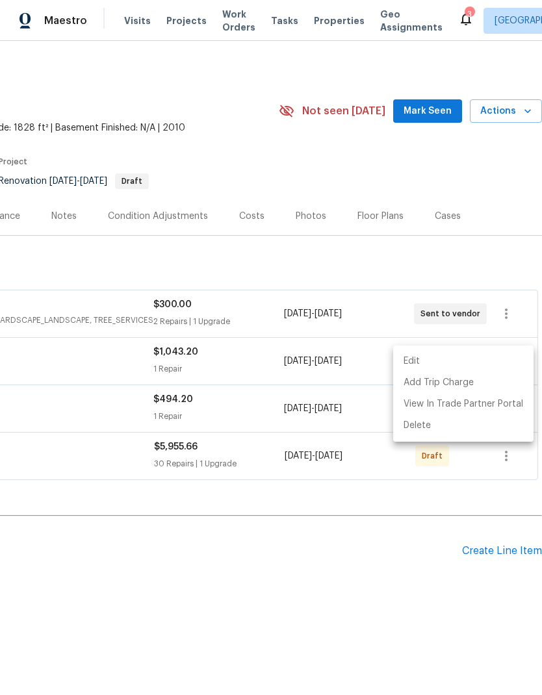
click at [506, 463] on div at bounding box center [271, 347] width 542 height 695
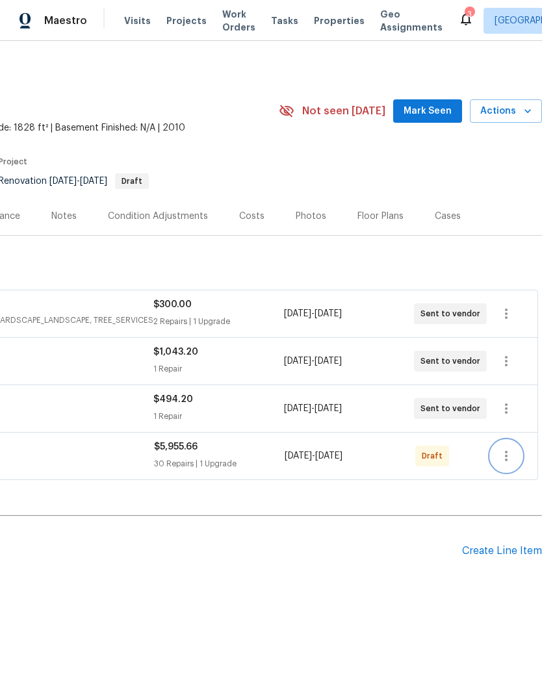
click at [505, 461] on icon "button" at bounding box center [506, 456] width 16 height 16
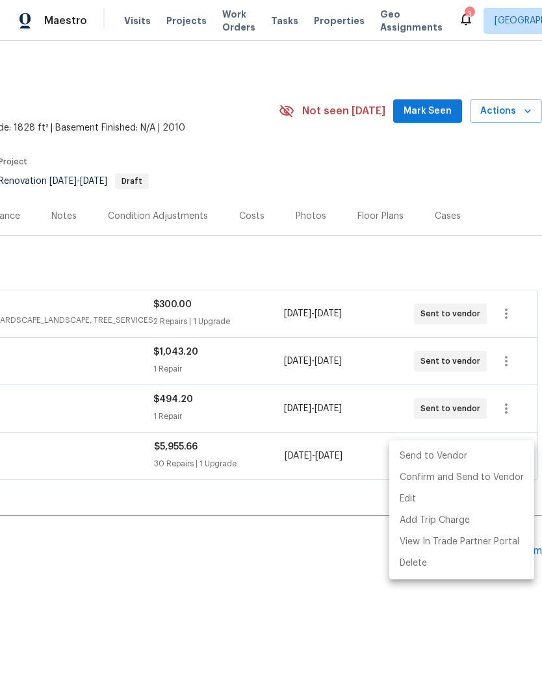
click at [474, 461] on li "Send to Vendor" at bounding box center [461, 456] width 145 height 21
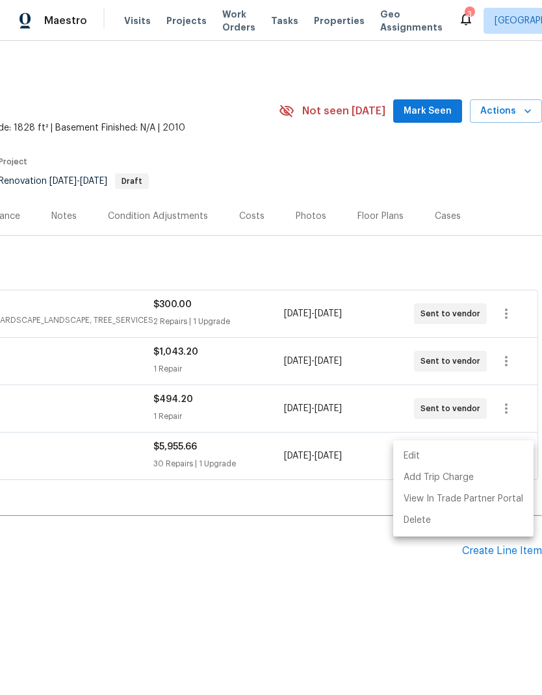
click at [469, 225] on div at bounding box center [271, 347] width 542 height 695
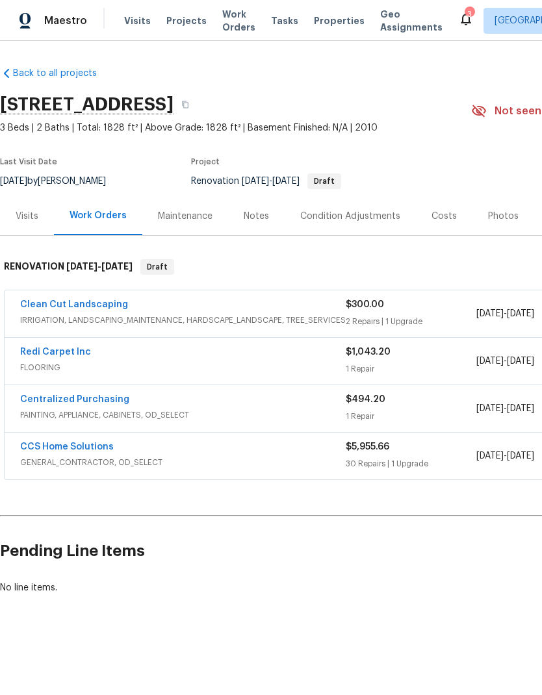
scroll to position [0, 0]
click at [247, 214] on div "Notes" at bounding box center [256, 216] width 25 height 13
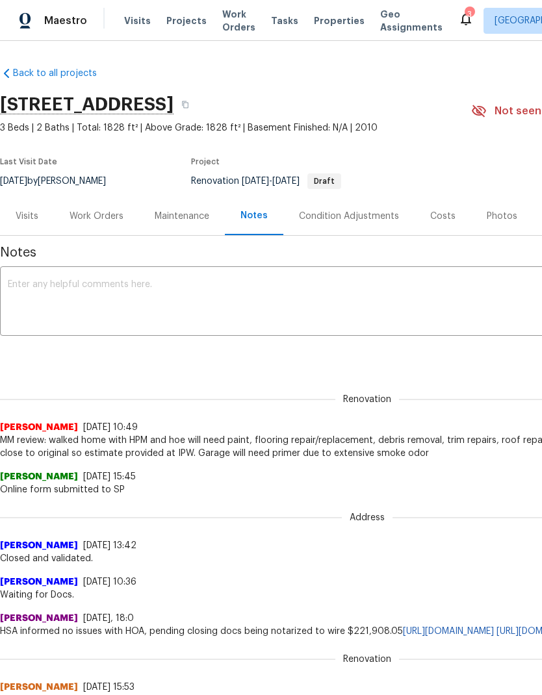
click at [431, 295] on textarea at bounding box center [367, 302] width 719 height 45
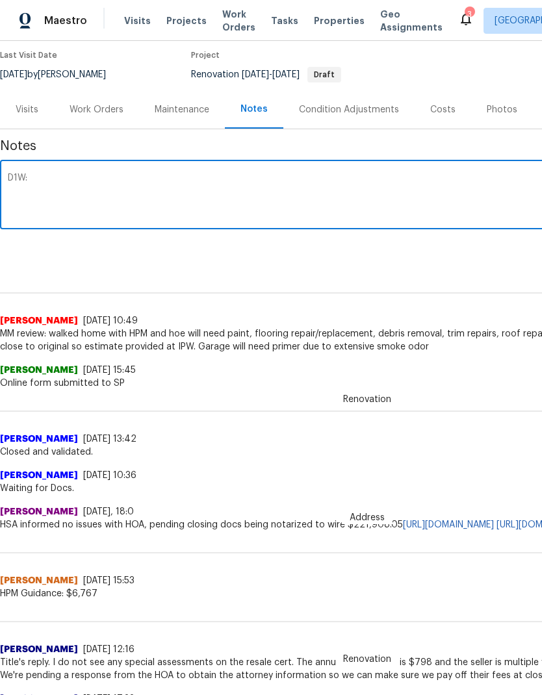
scroll to position [107, 0]
click at [481, 187] on textarea "D1W:" at bounding box center [367, 195] width 719 height 45
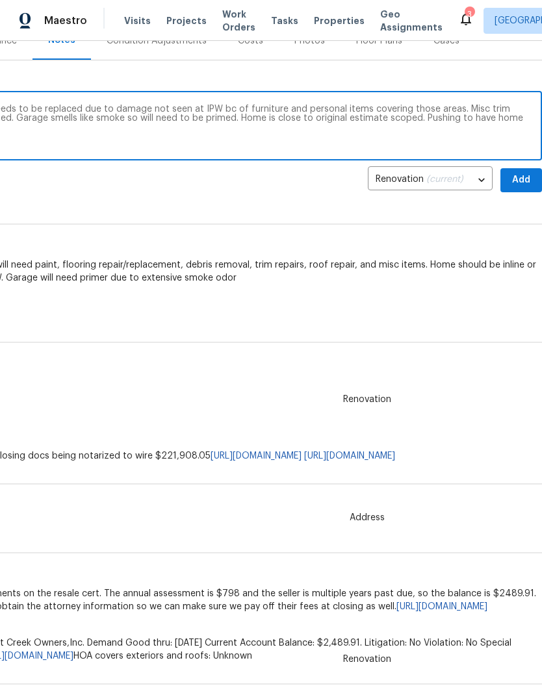
scroll to position [175, 192]
type textarea "D1W: full painted needed. Some flooring needs to be replaced due to damage not …"
click at [521, 182] on span "Add" at bounding box center [521, 181] width 21 height 16
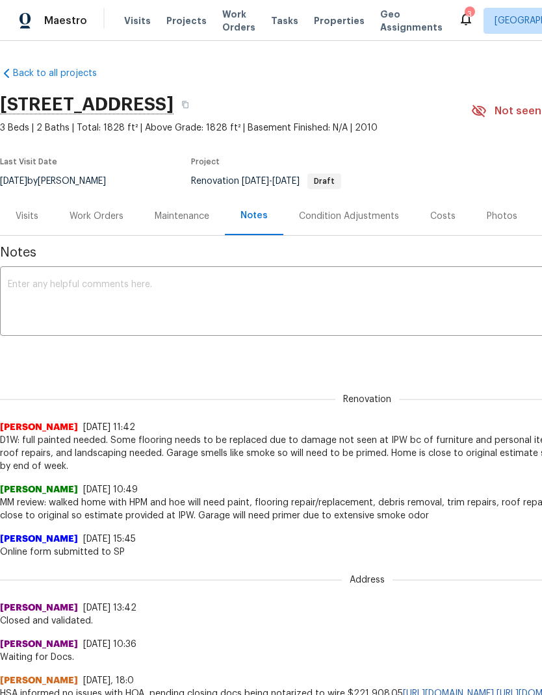
scroll to position [0, 0]
click at [109, 229] on div "Work Orders" at bounding box center [96, 216] width 85 height 38
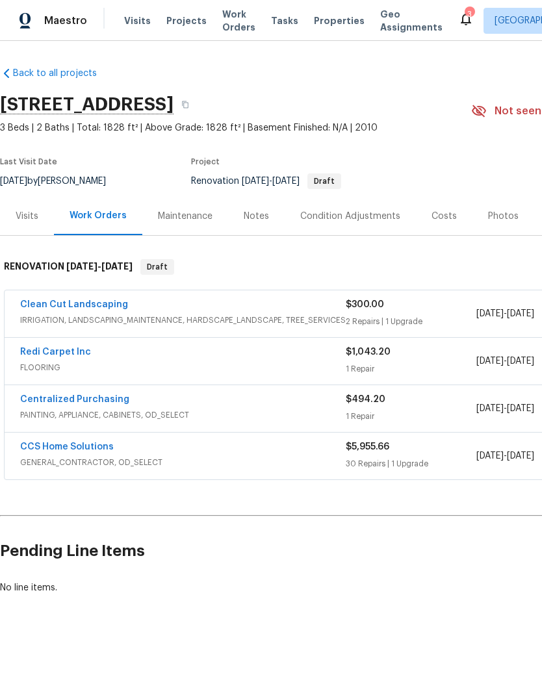
click at [383, 564] on h2 "Pending Line Items" at bounding box center [327, 551] width 654 height 60
